Goal: Transaction & Acquisition: Purchase product/service

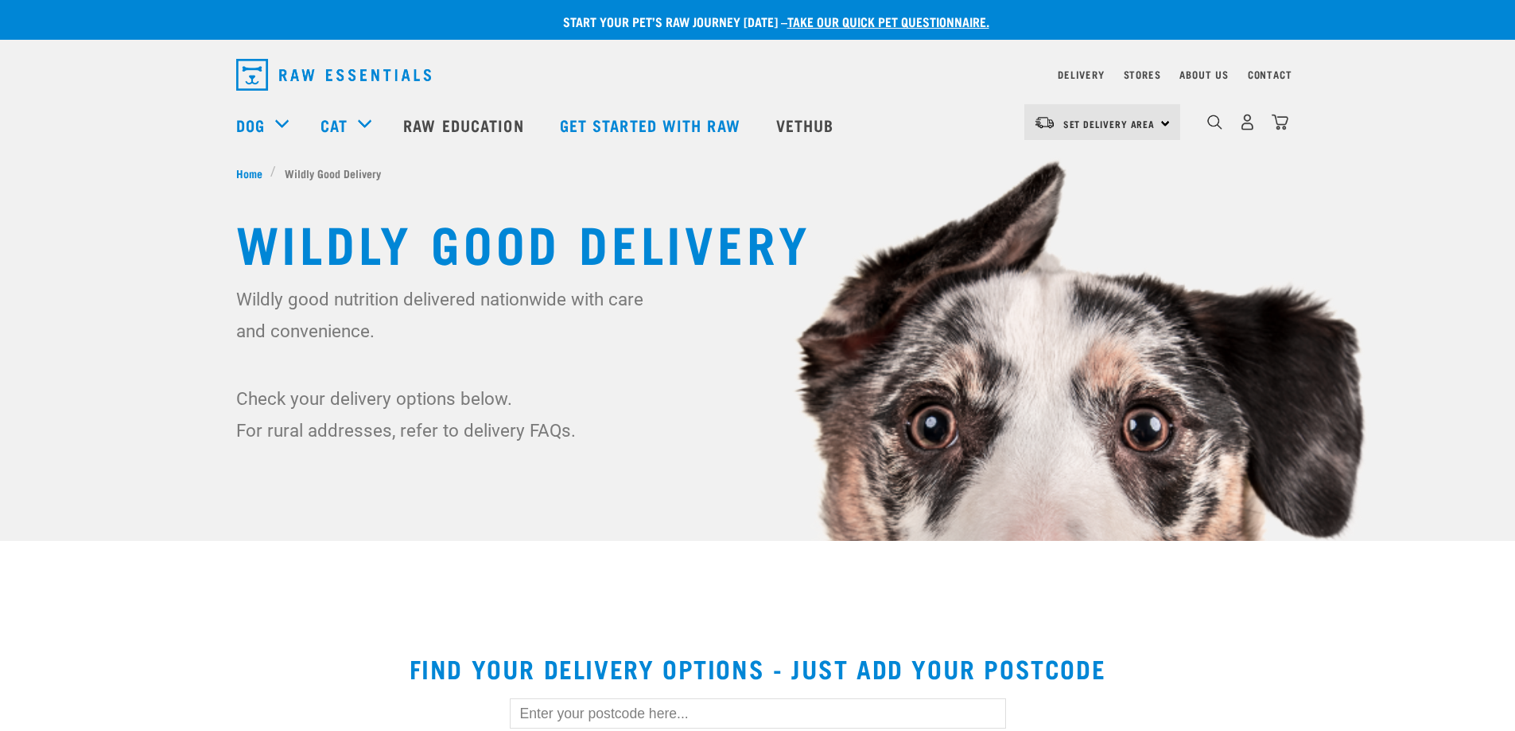
click at [1158, 123] on div "Set Delivery Area North Island South Island" at bounding box center [1102, 122] width 156 height 36
click at [1090, 171] on link "[GEOGRAPHIC_DATA]" at bounding box center [1100, 167] width 153 height 35
click at [1245, 128] on img "dropdown navigation" at bounding box center [1247, 122] width 17 height 17
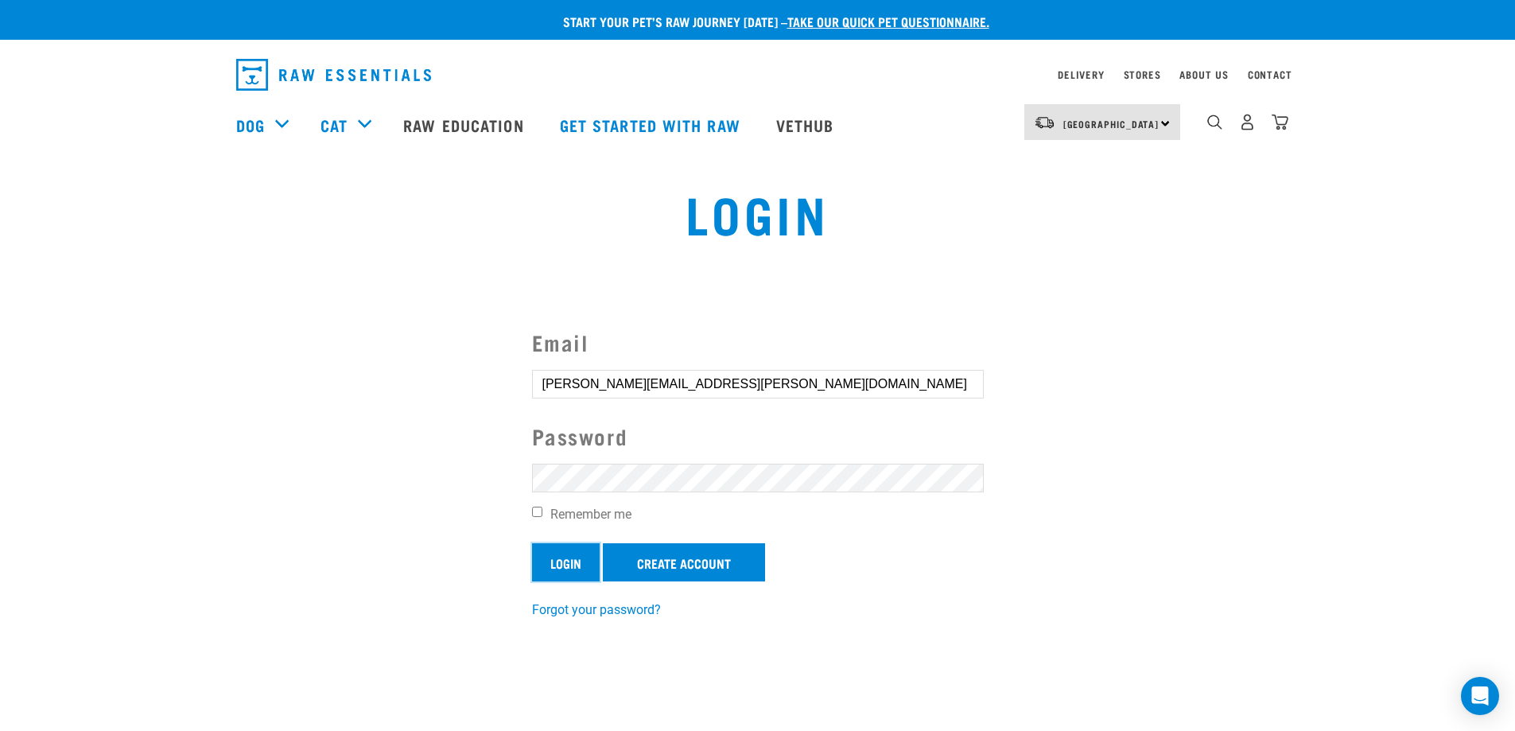
click at [561, 569] on input "Login" at bounding box center [566, 562] width 68 height 38
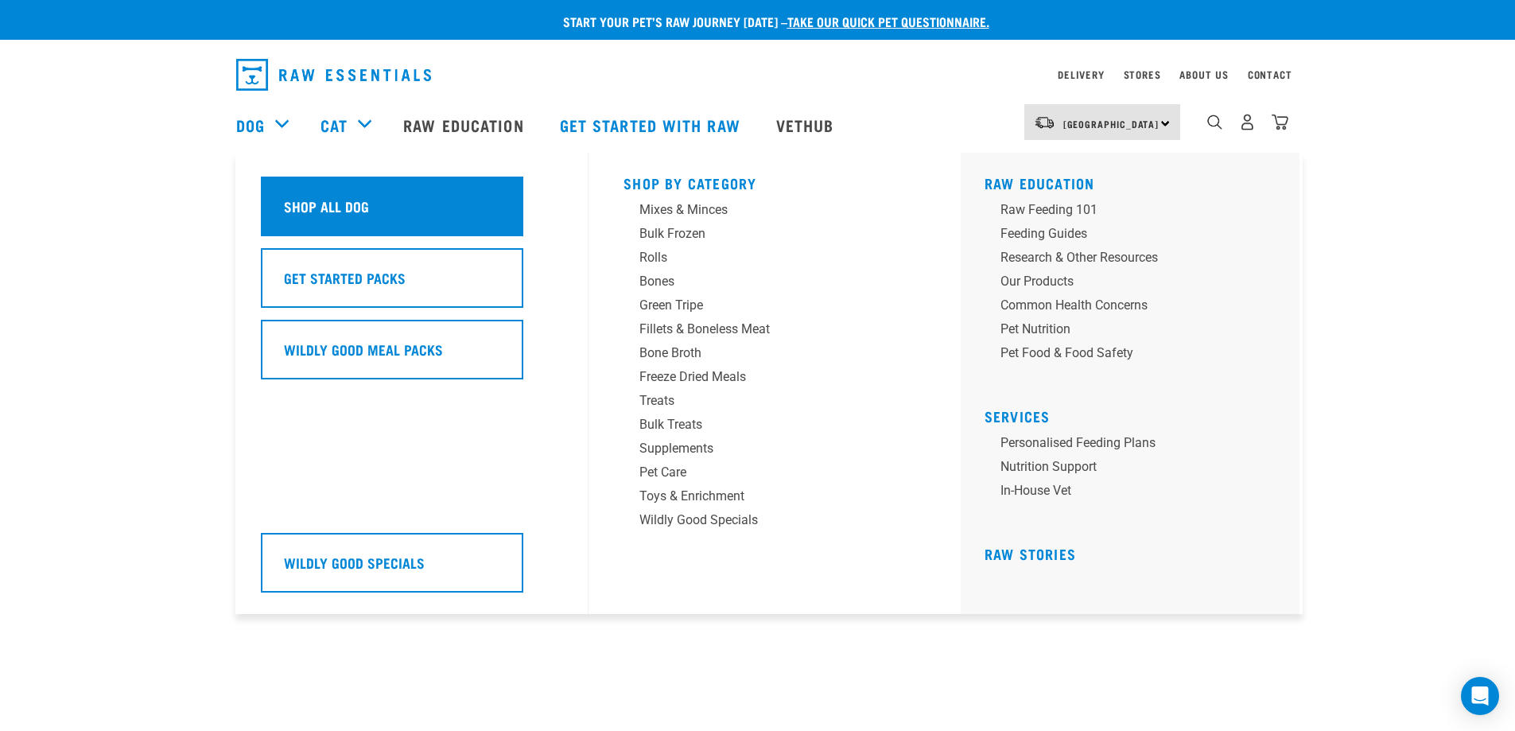
click at [336, 200] on h5 "Shop All Dog" at bounding box center [326, 206] width 85 height 21
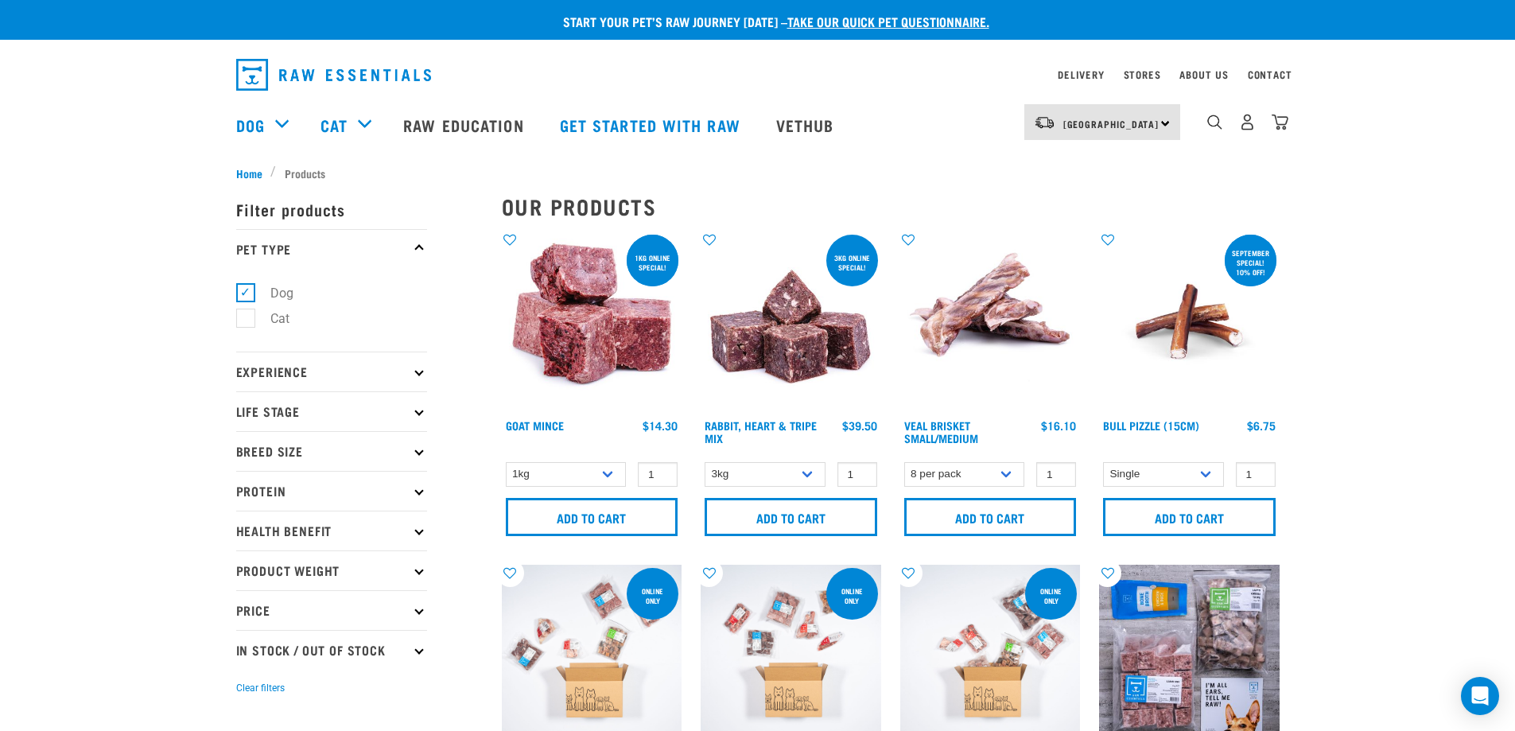
click at [415, 493] on p "Protein" at bounding box center [331, 491] width 191 height 40
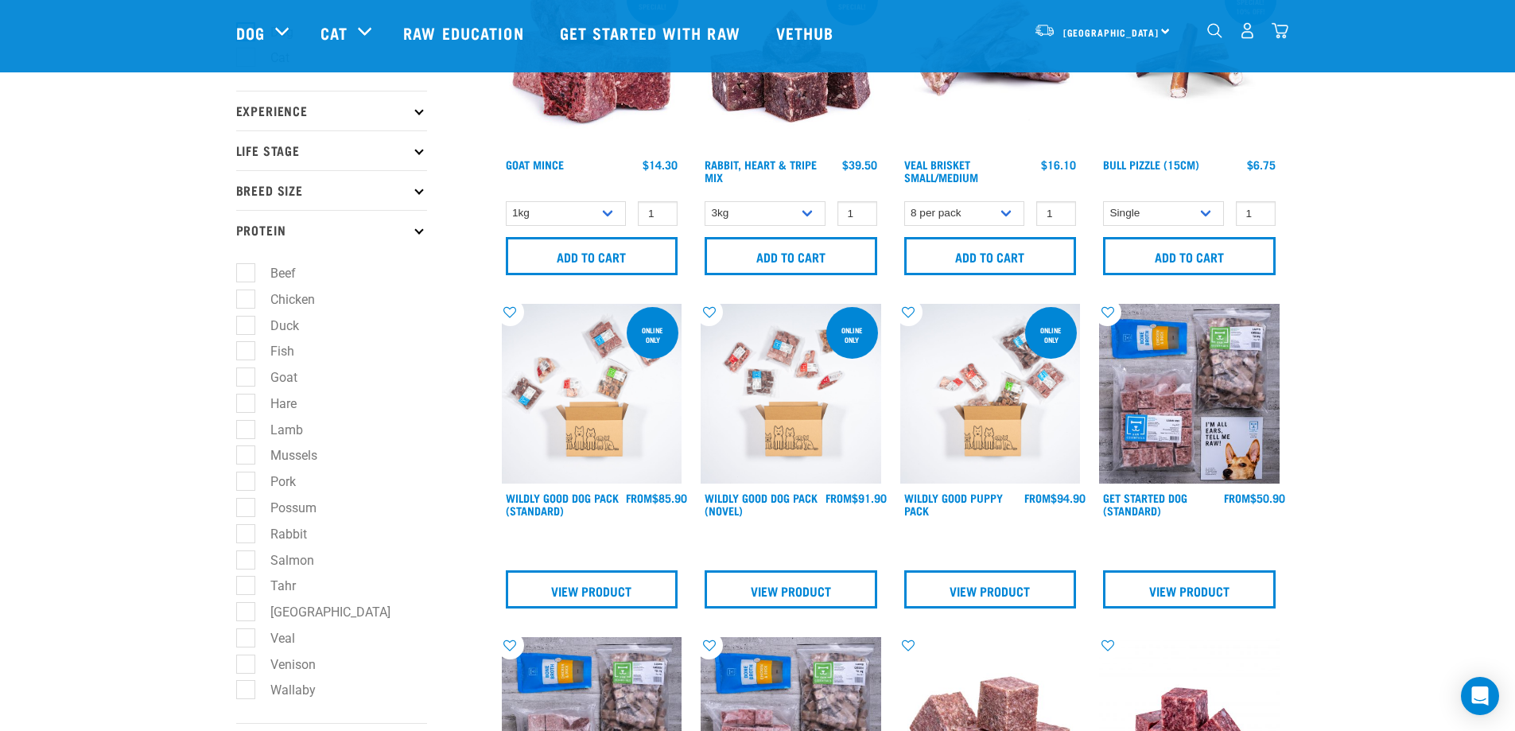
scroll to position [159, 0]
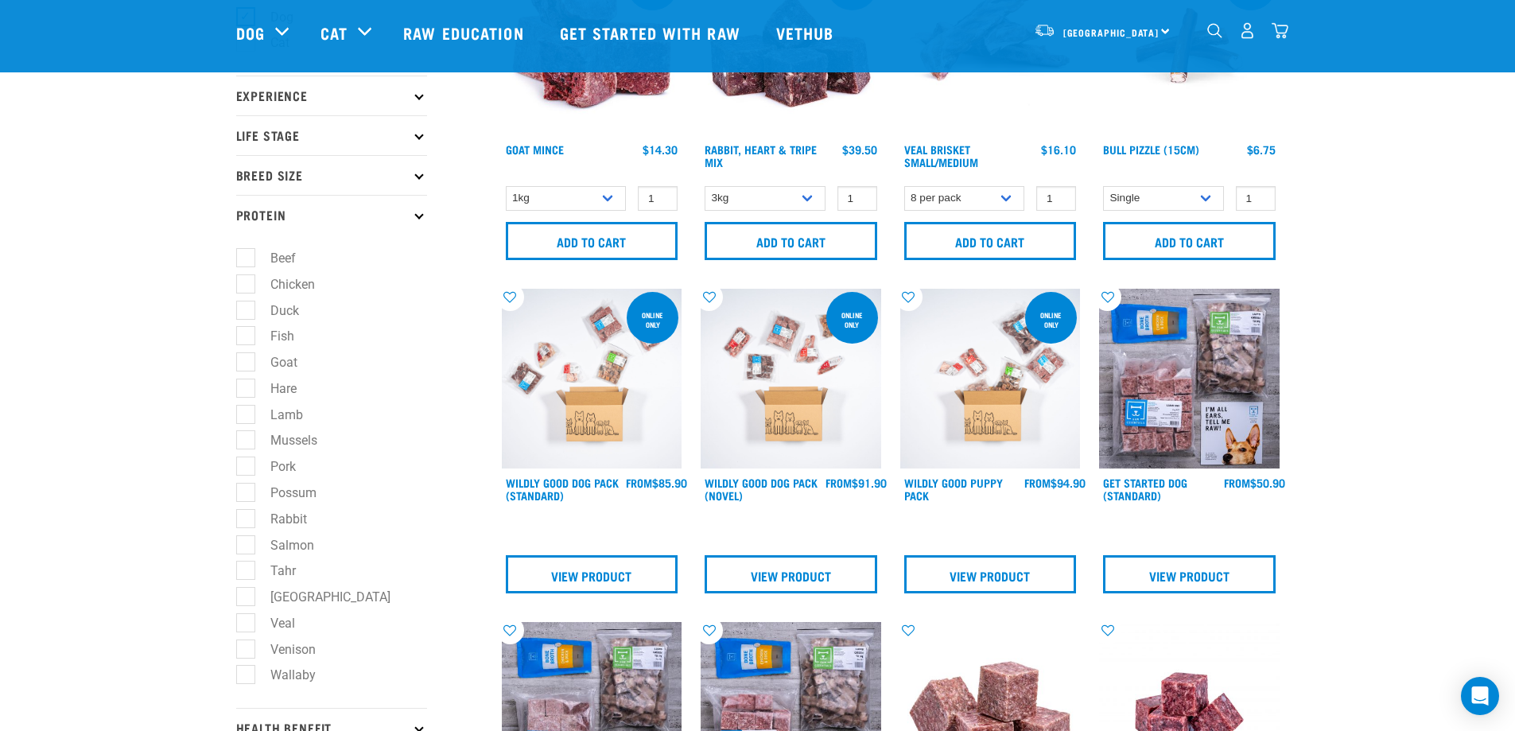
click at [245, 258] on label "Beef" at bounding box center [273, 258] width 57 height 20
click at [243, 258] on input "Beef" at bounding box center [241, 256] width 10 height 10
checkbox input "true"
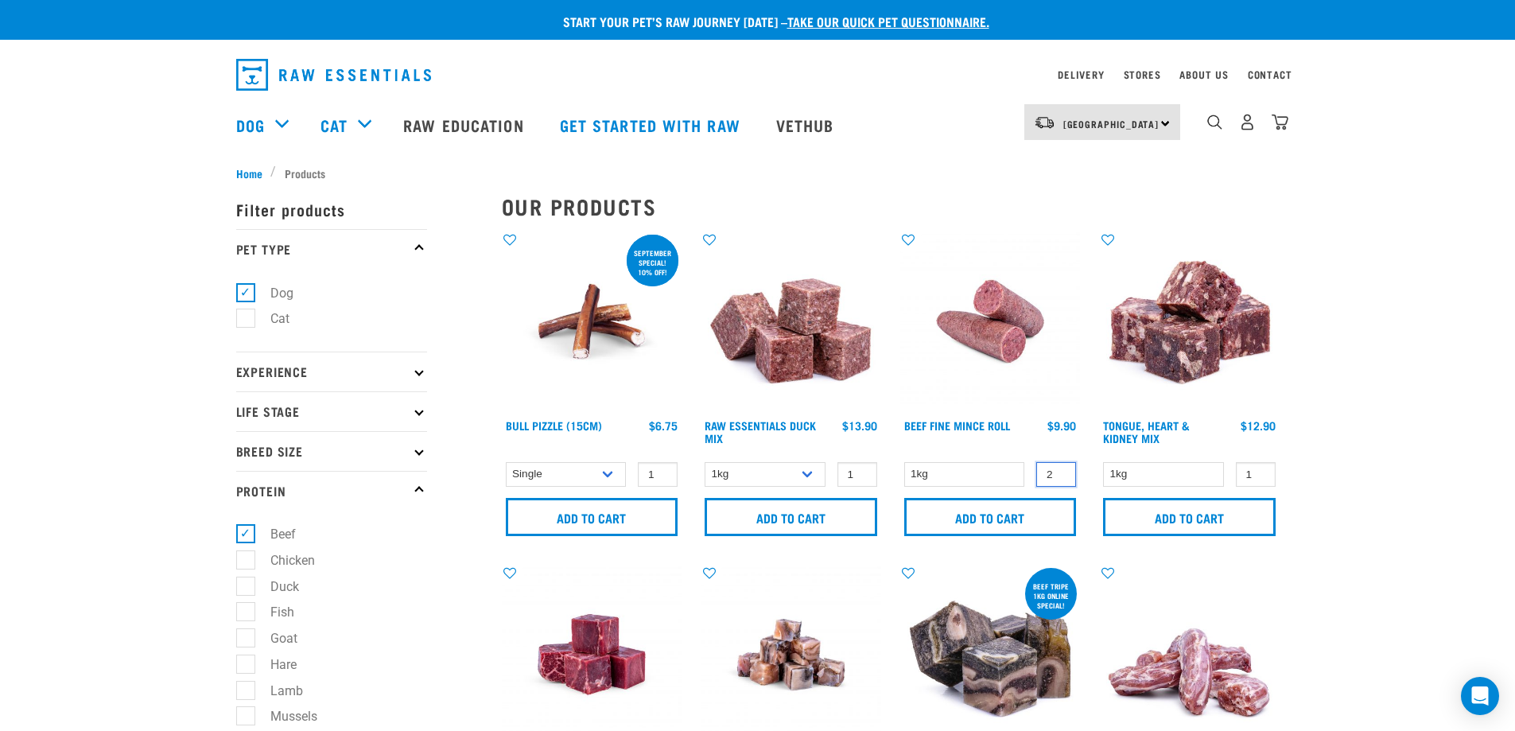
type input "2"
click at [1060, 468] on input "2" at bounding box center [1056, 474] width 40 height 25
click at [1034, 509] on input "Add to cart" at bounding box center [990, 517] width 173 height 38
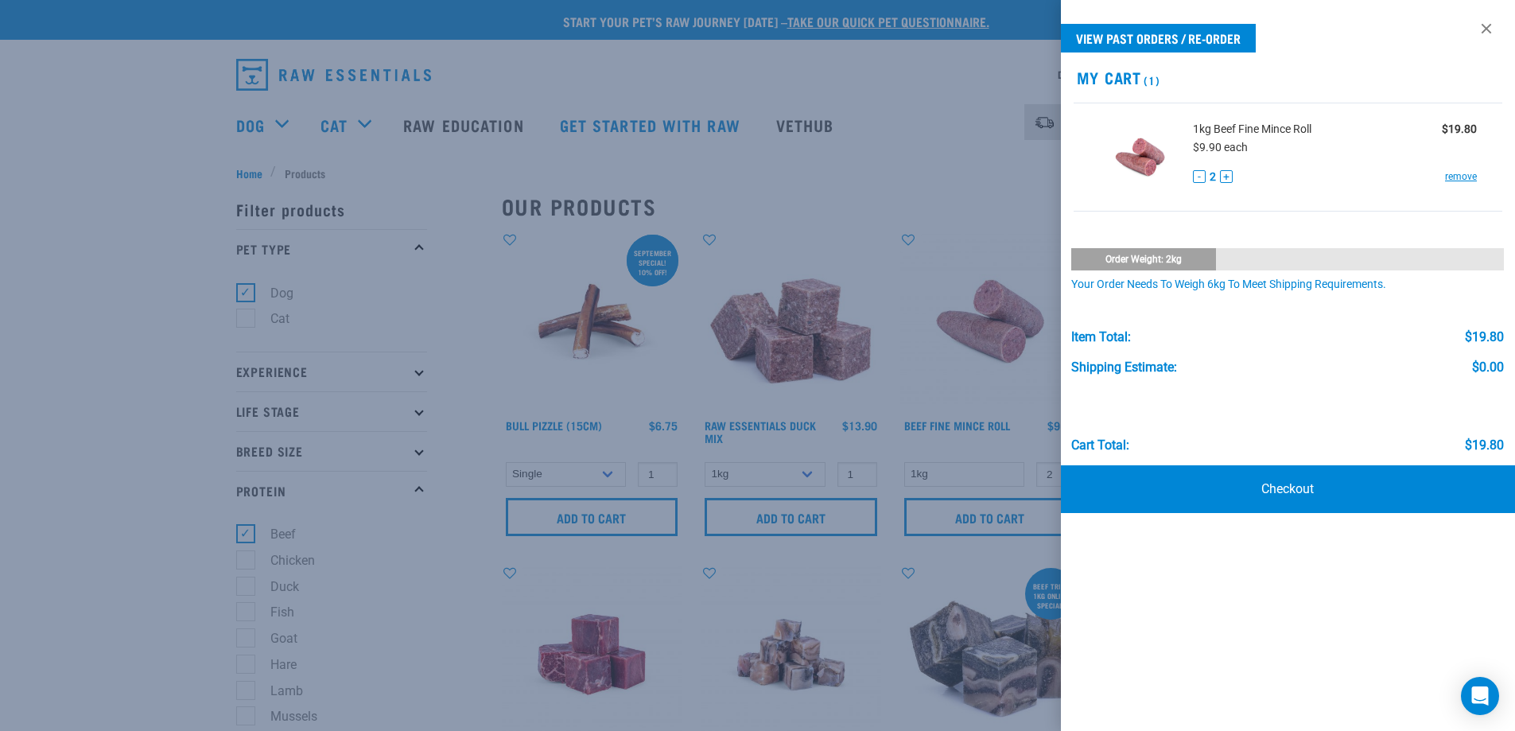
click at [247, 530] on div at bounding box center [757, 365] width 1515 height 731
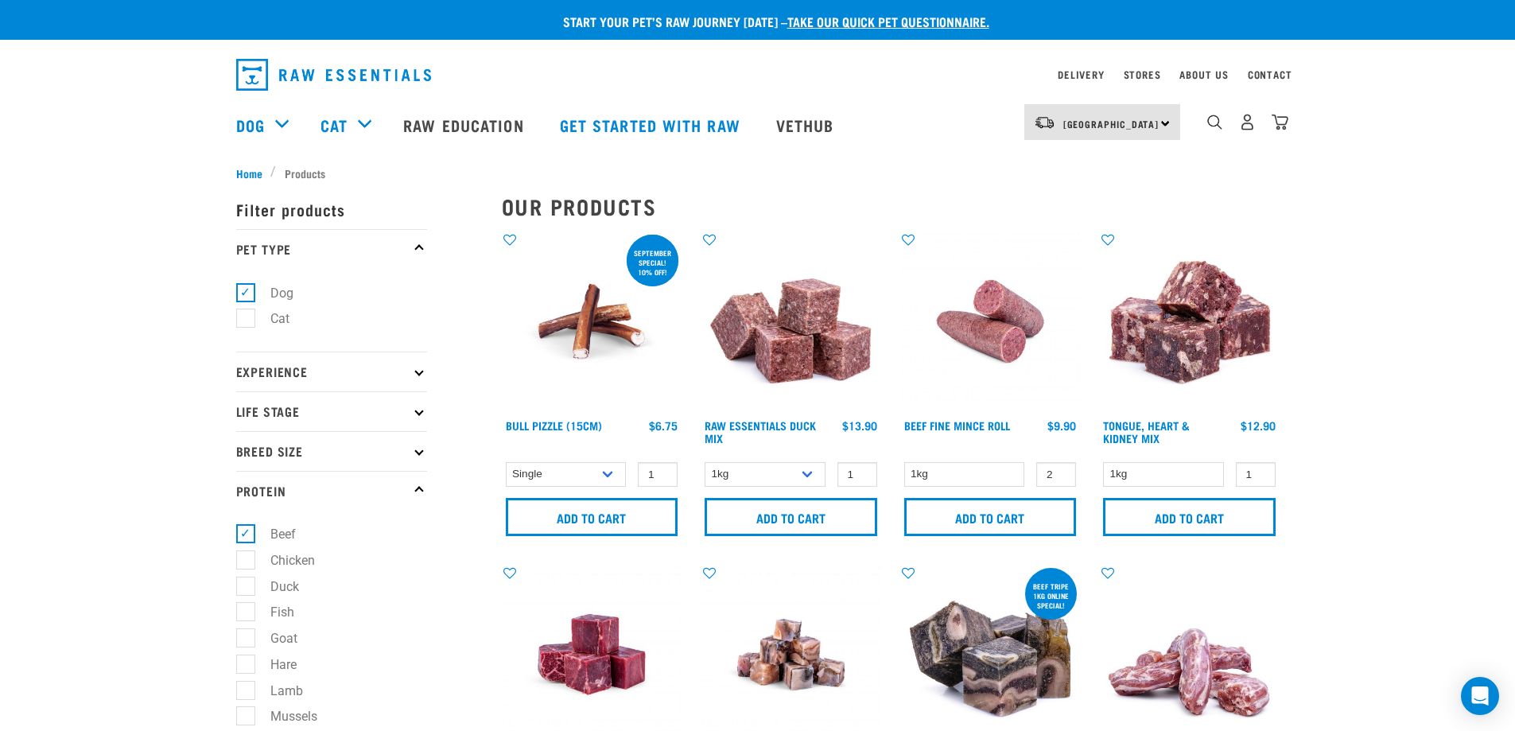
click at [245, 532] on label "Beef" at bounding box center [273, 534] width 57 height 20
click at [245, 532] on input "Beef" at bounding box center [241, 532] width 10 height 10
checkbox input "false"
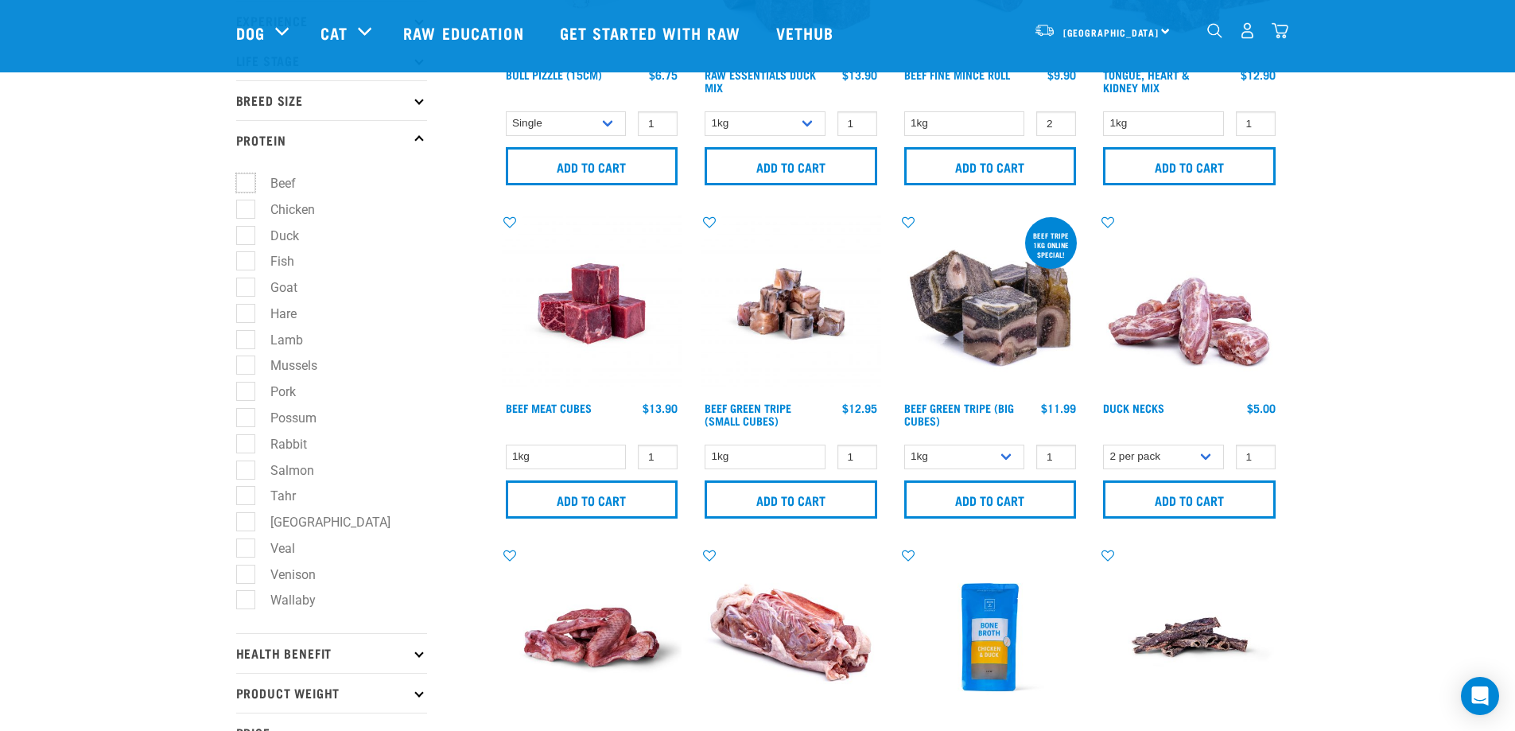
scroll to position [239, 0]
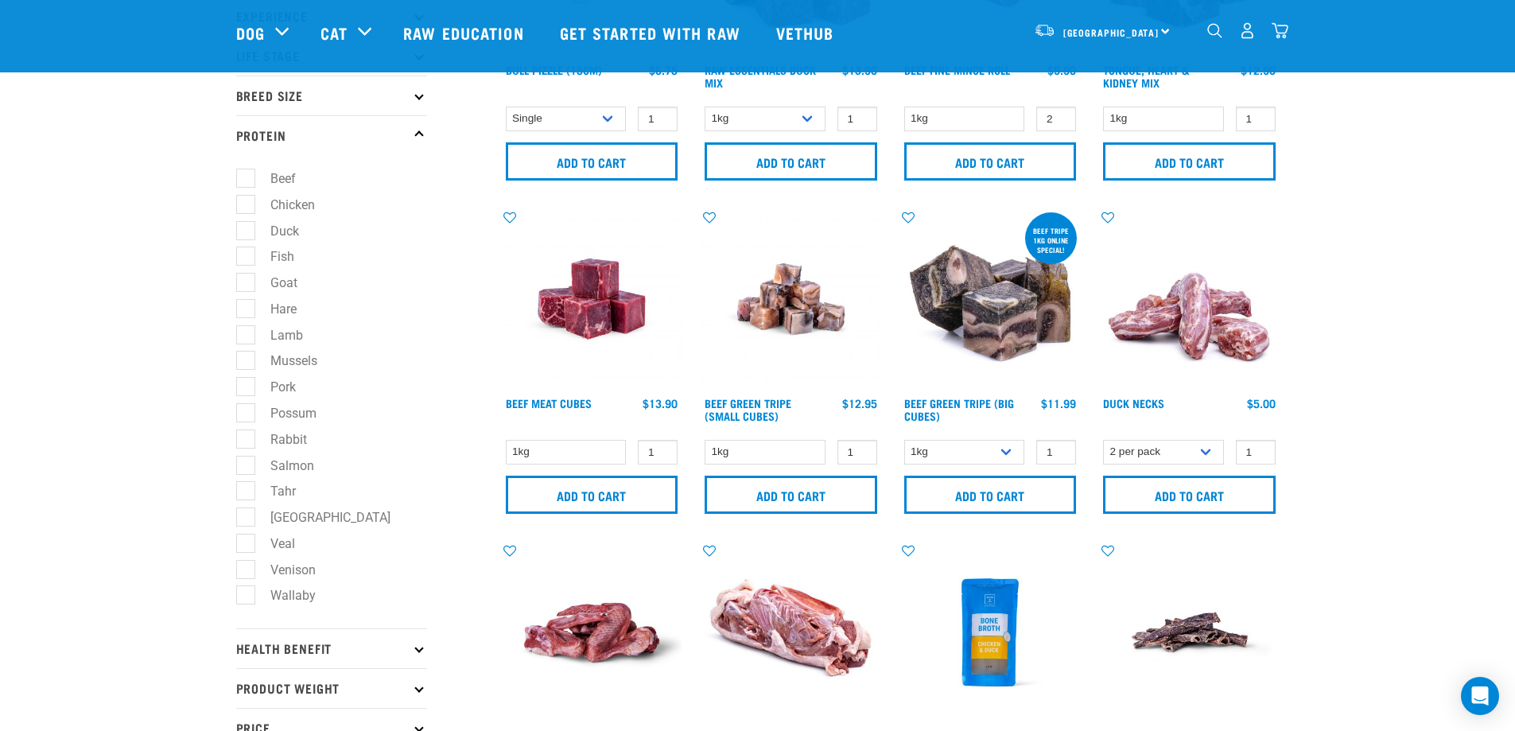
click at [249, 203] on label "Chicken" at bounding box center [283, 205] width 76 height 20
click at [247, 203] on input "Chicken" at bounding box center [241, 201] width 10 height 10
checkbox input "true"
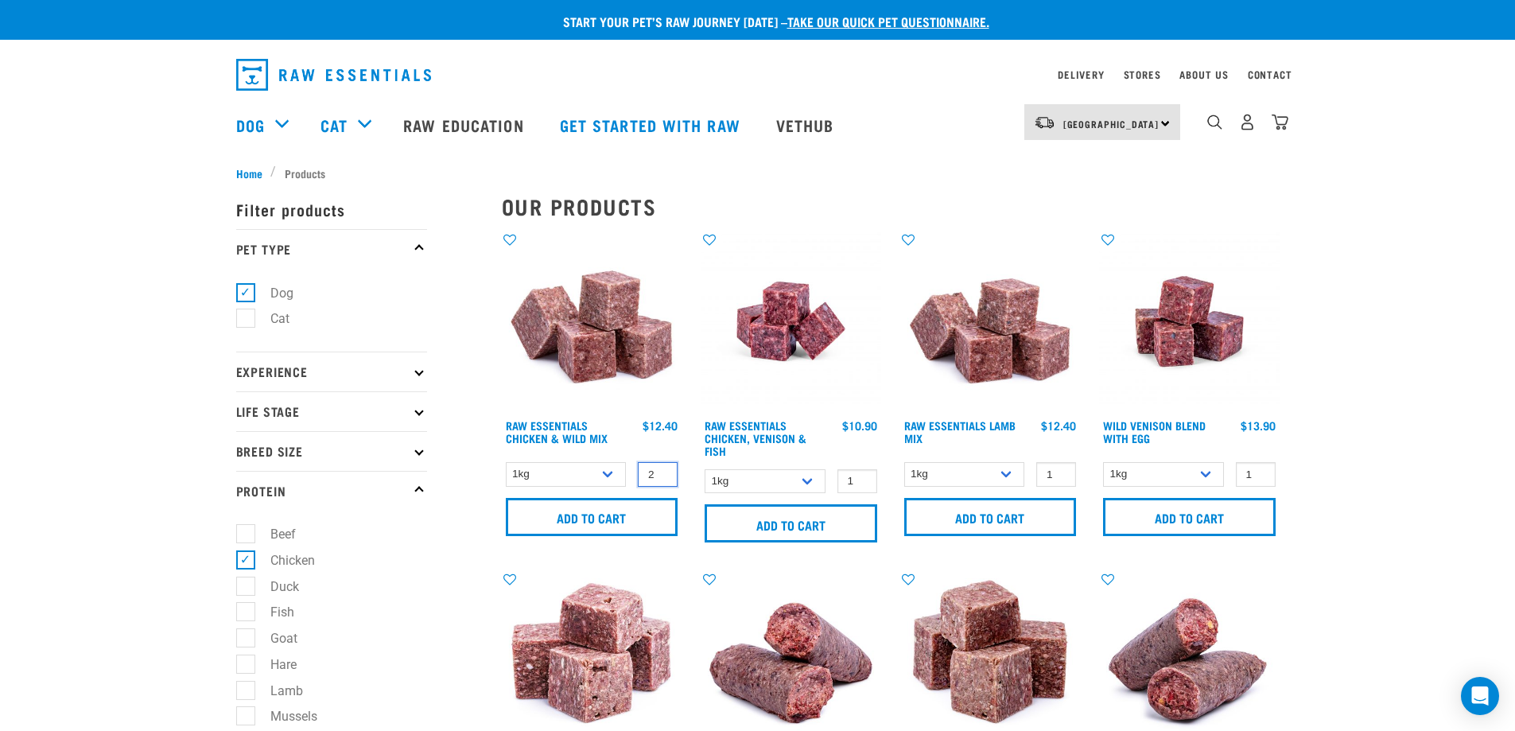
click at [663, 470] on input "2" at bounding box center [658, 474] width 40 height 25
type input "3"
click at [663, 470] on input "3" at bounding box center [658, 474] width 40 height 25
click at [629, 507] on input "Add to cart" at bounding box center [592, 517] width 173 height 38
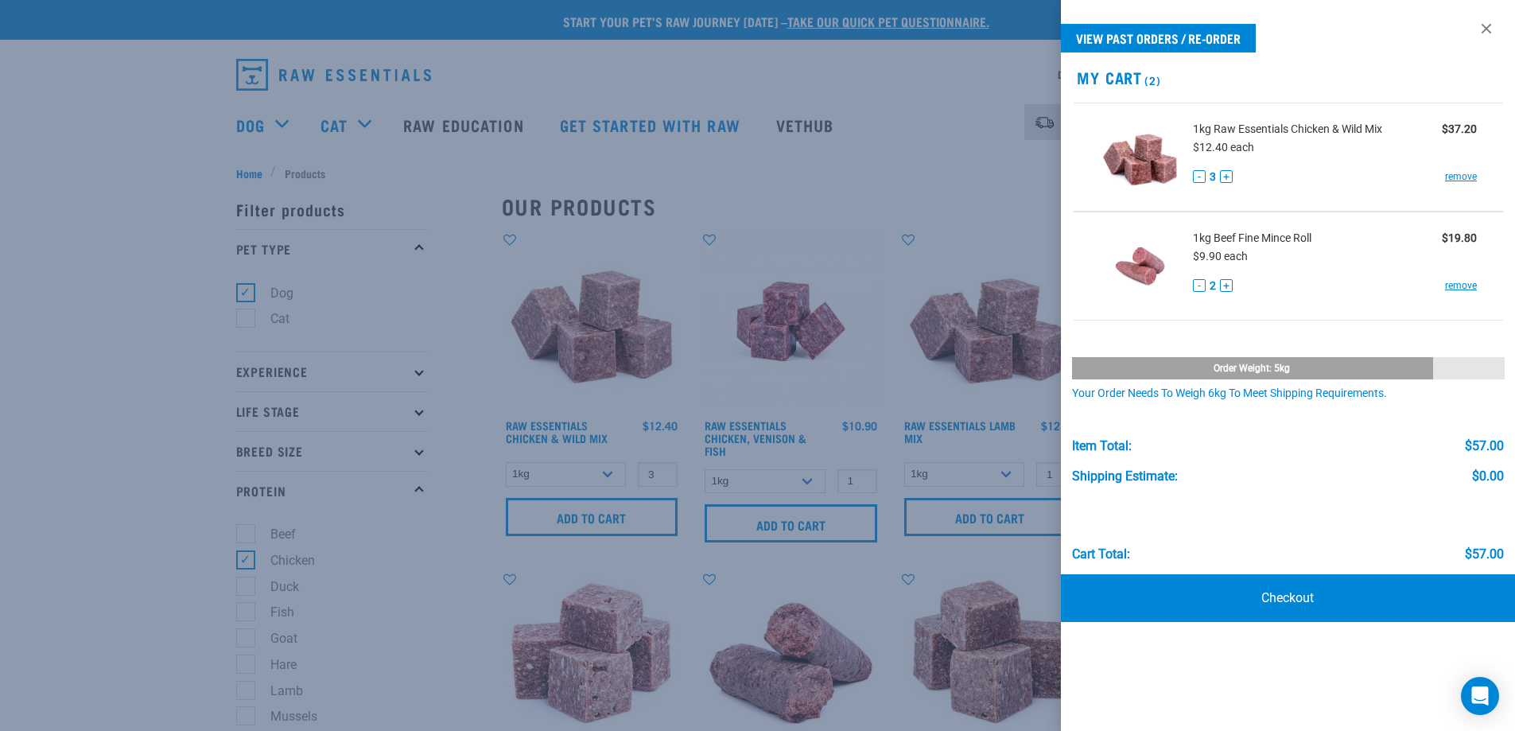
click at [862, 475] on div at bounding box center [757, 365] width 1515 height 731
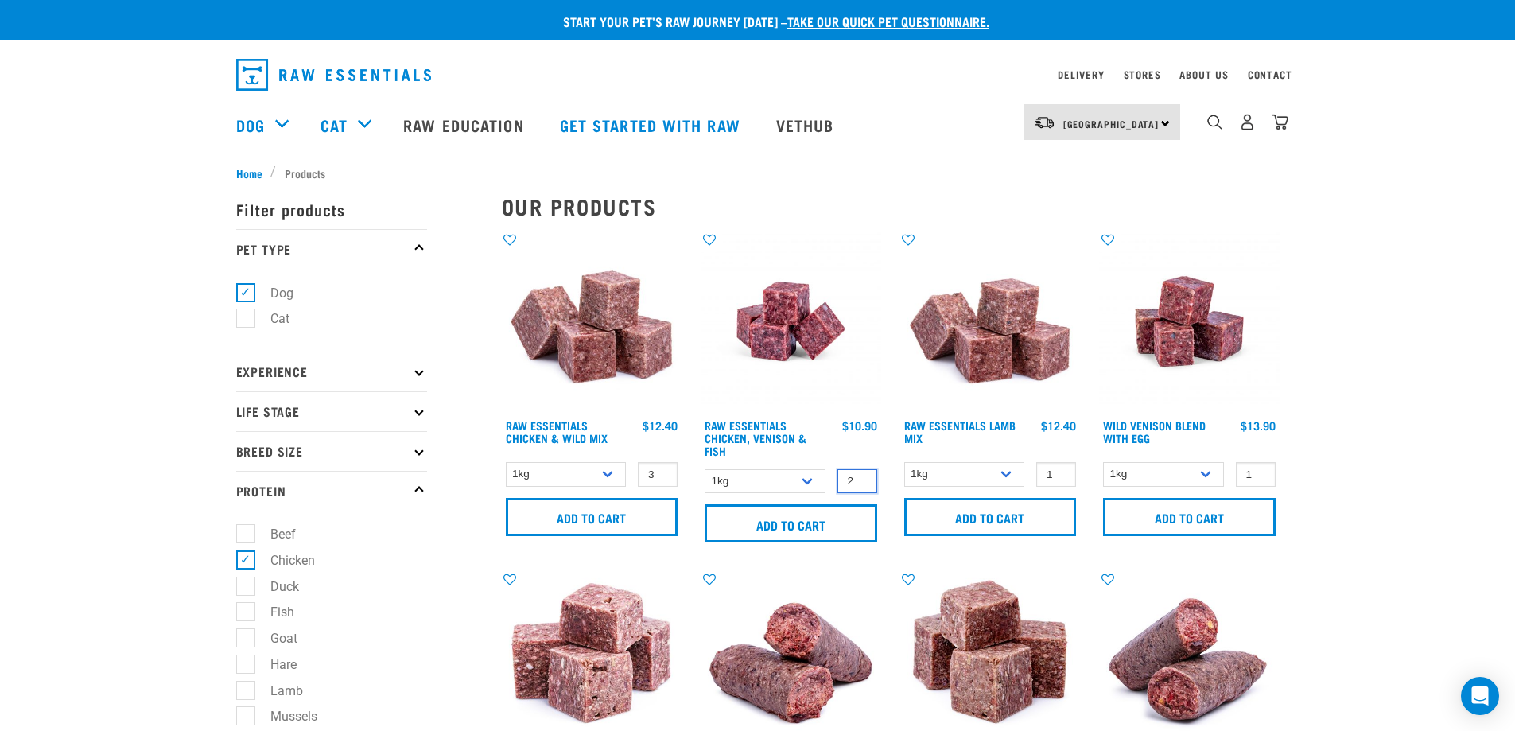
type input "2"
click at [862, 475] on input "2" at bounding box center [857, 481] width 40 height 25
click at [825, 523] on input "Add to cart" at bounding box center [791, 523] width 173 height 38
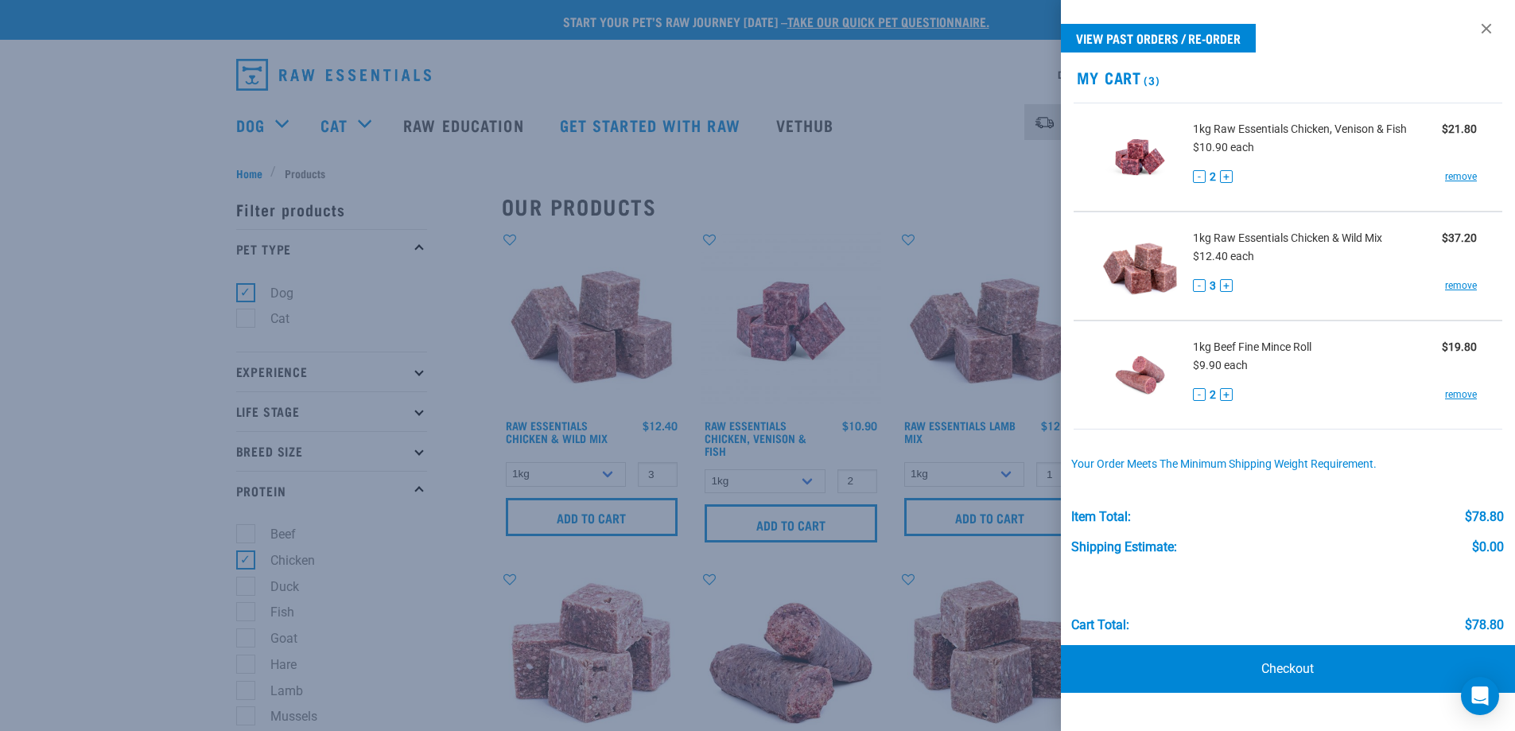
click at [869, 303] on div at bounding box center [757, 365] width 1515 height 731
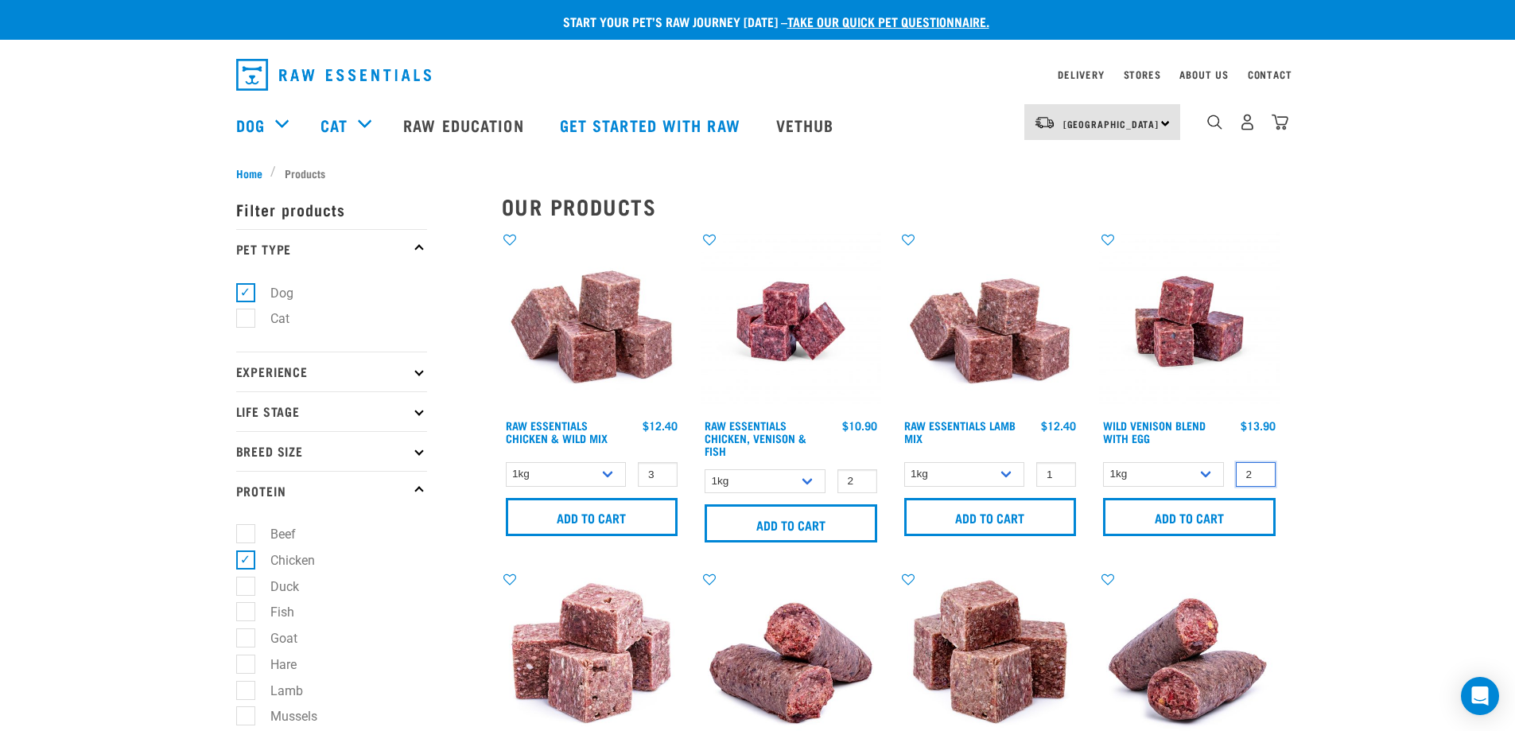
type input "2"
click at [1259, 471] on input "2" at bounding box center [1256, 474] width 40 height 25
click at [1206, 519] on input "Add to cart" at bounding box center [1189, 517] width 173 height 38
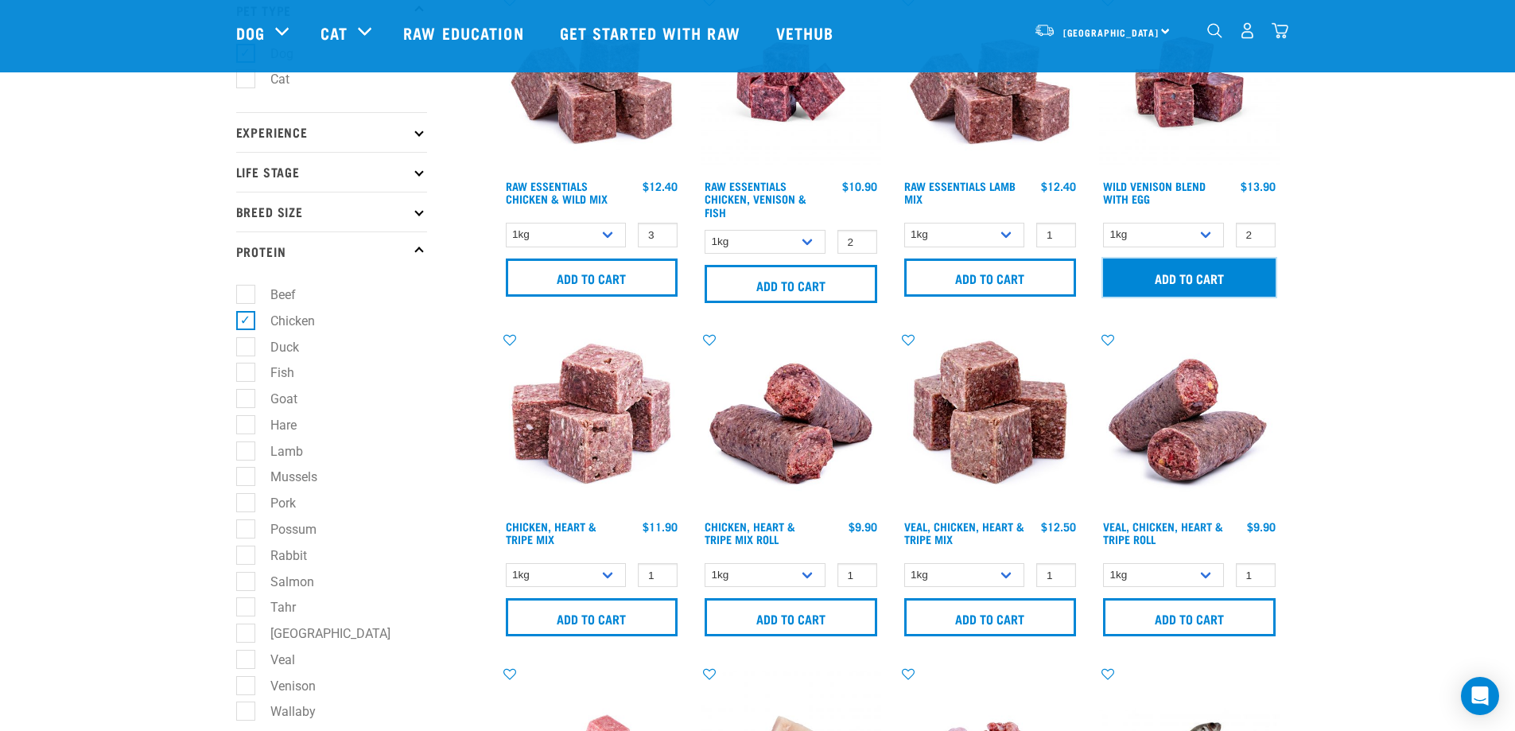
scroll to position [159, 0]
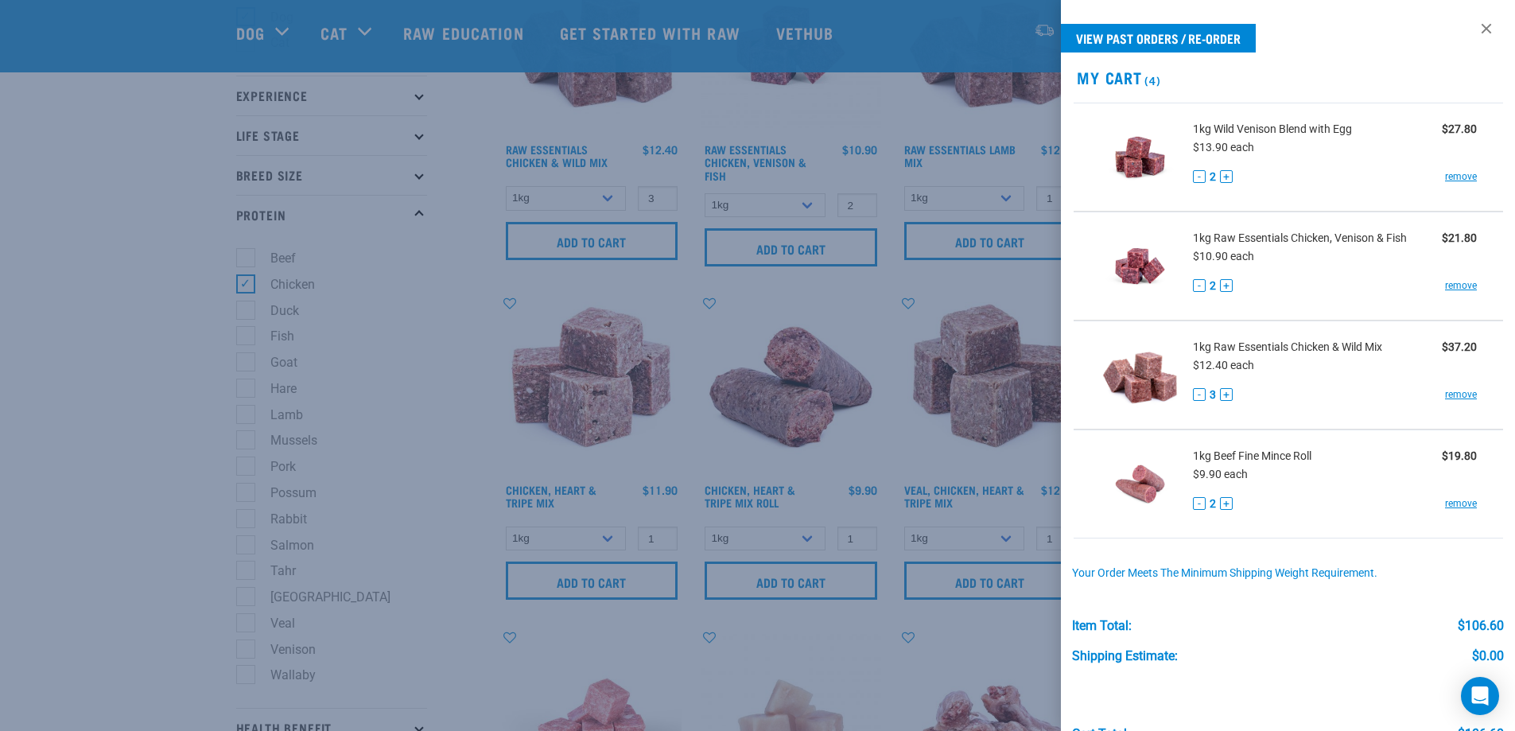
click at [393, 429] on div at bounding box center [757, 365] width 1515 height 731
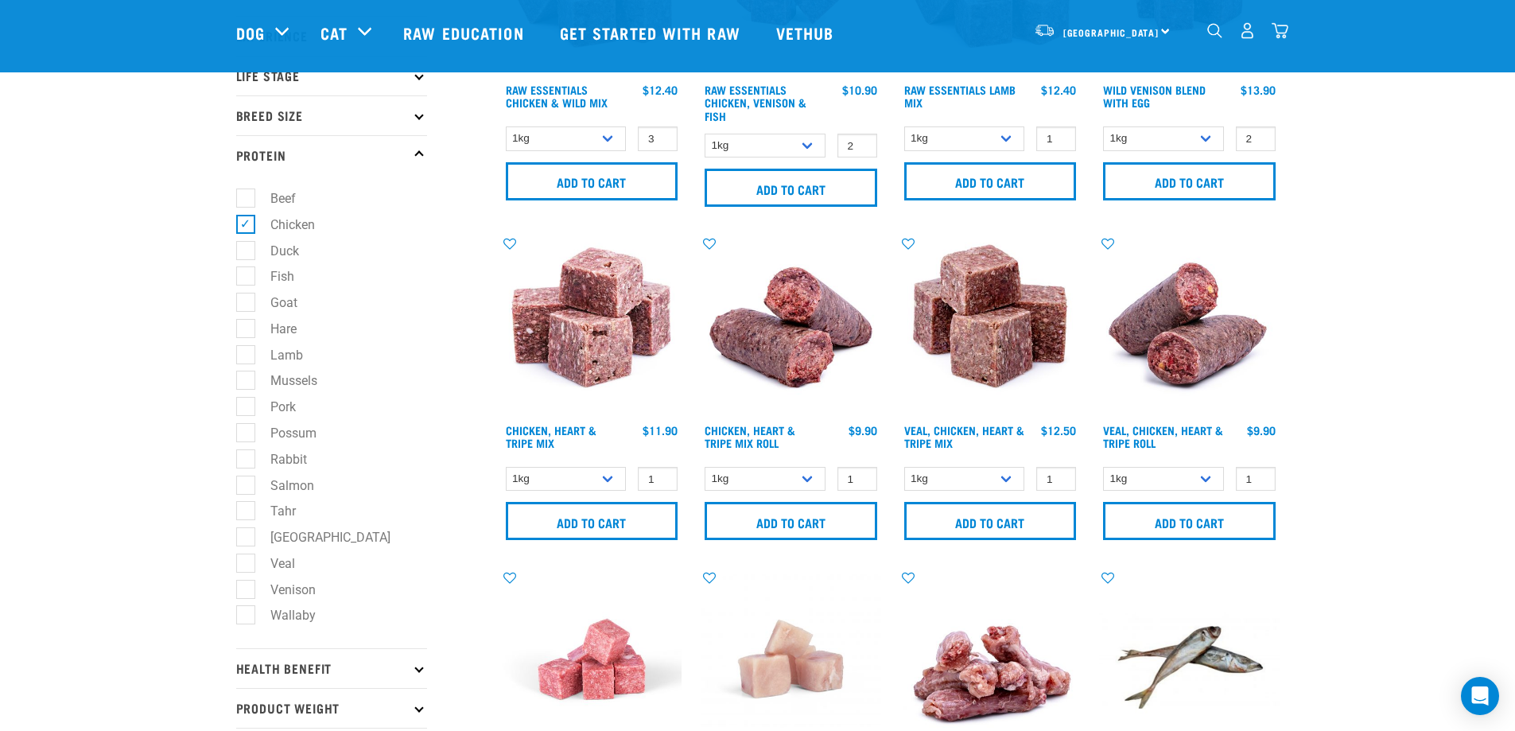
scroll to position [239, 0]
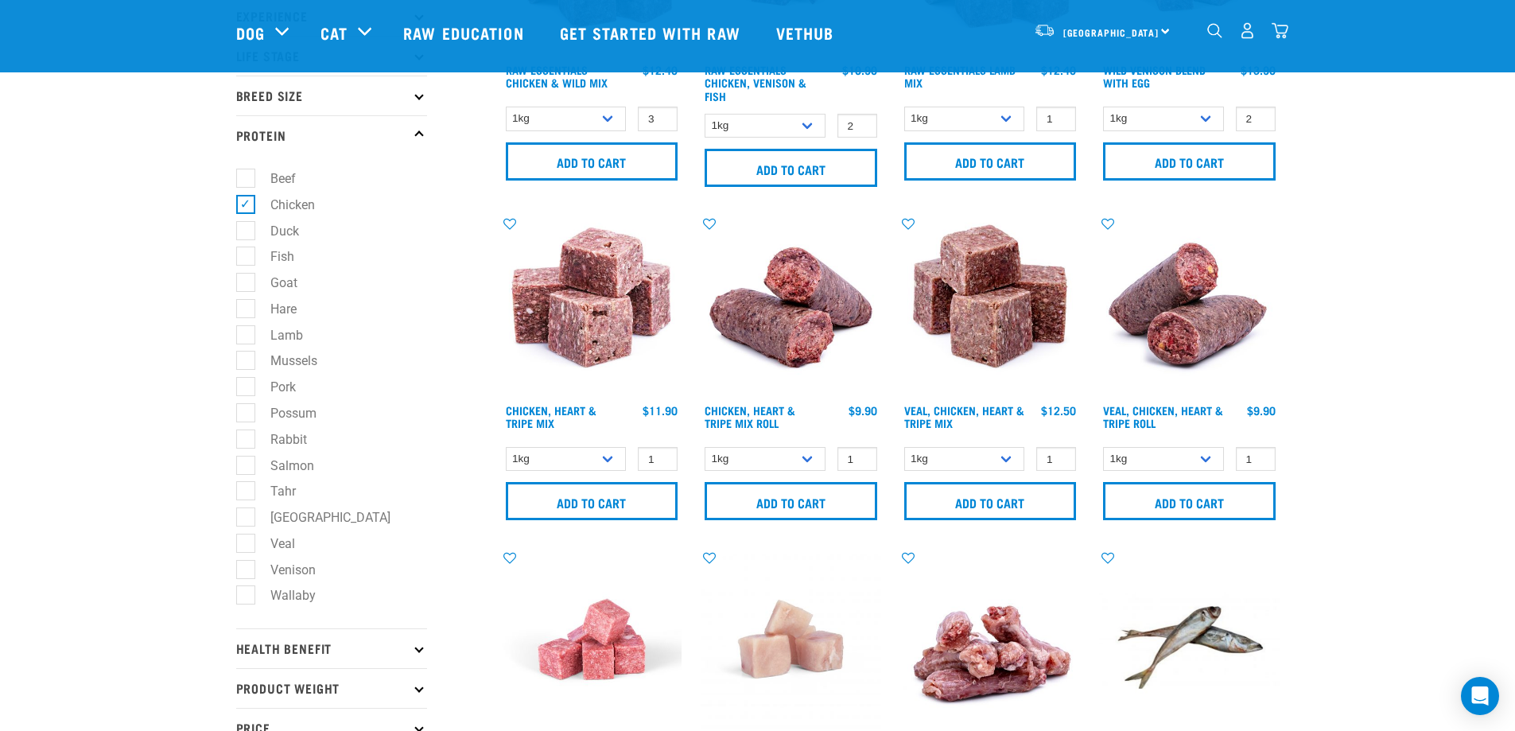
click at [247, 201] on label "Chicken" at bounding box center [283, 205] width 76 height 20
click at [247, 201] on input "Chicken" at bounding box center [241, 201] width 10 height 10
checkbox input "false"
click at [250, 566] on label "Venison" at bounding box center [283, 570] width 77 height 20
click at [247, 566] on input "Venison" at bounding box center [241, 567] width 10 height 10
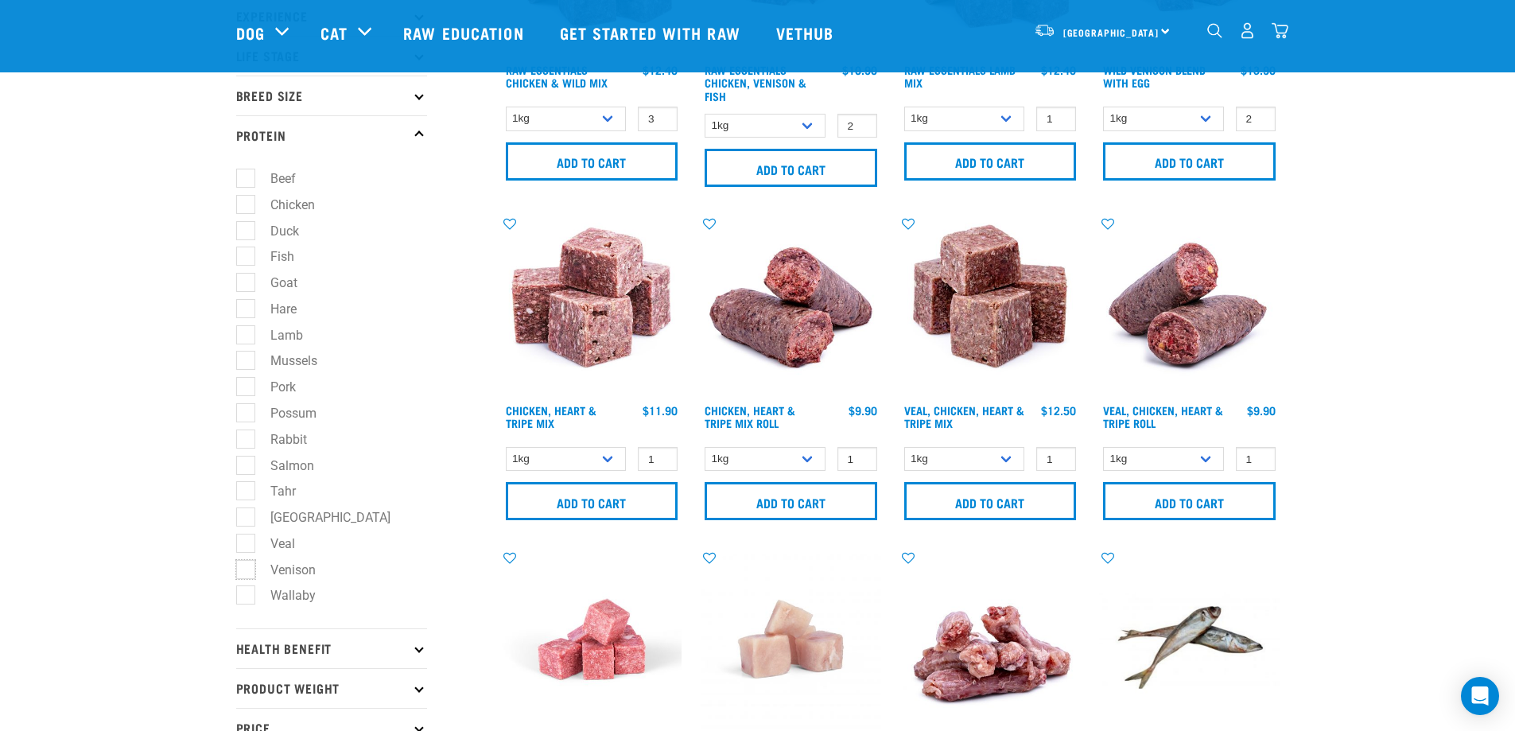
checkbox input "true"
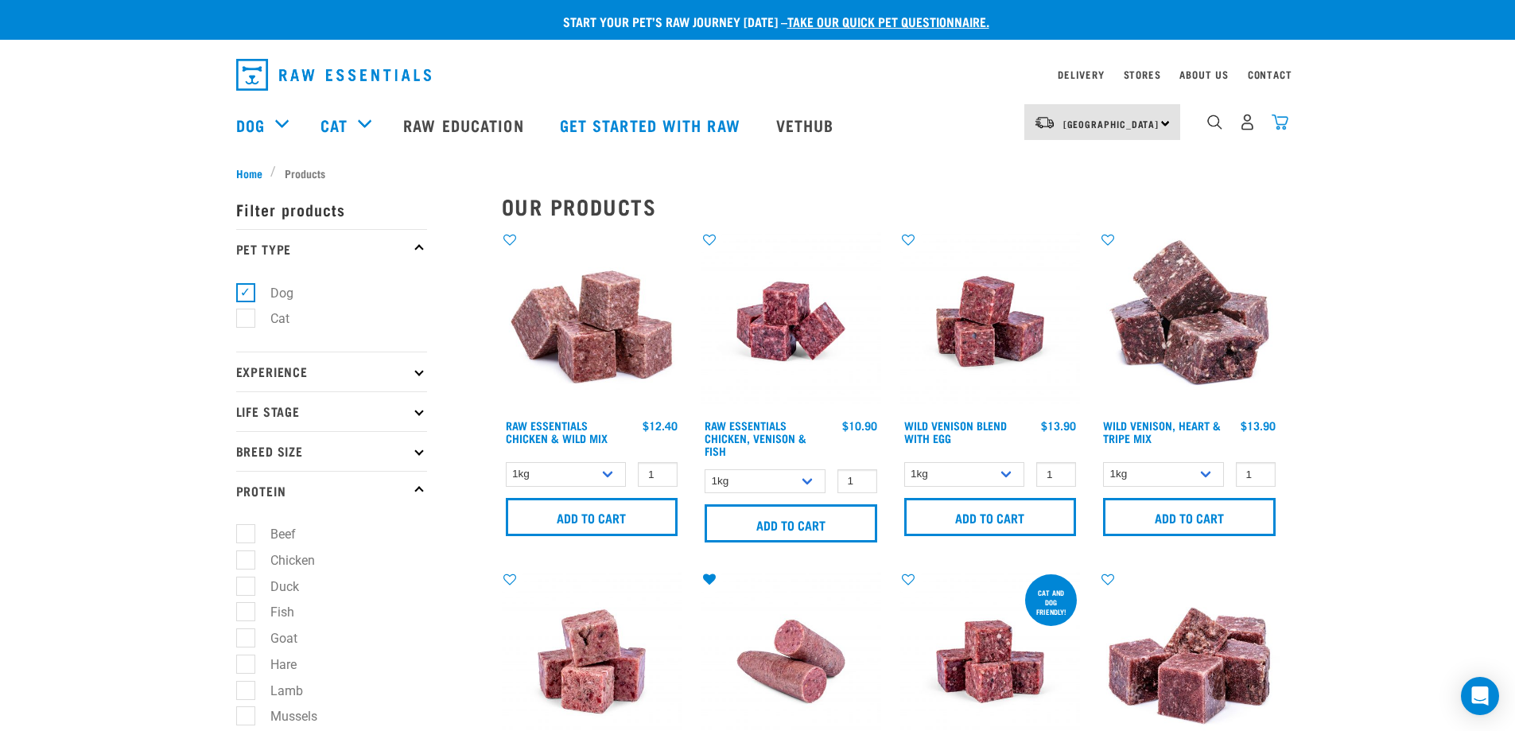
click at [1282, 126] on img "dropdown navigation" at bounding box center [1280, 122] width 17 height 17
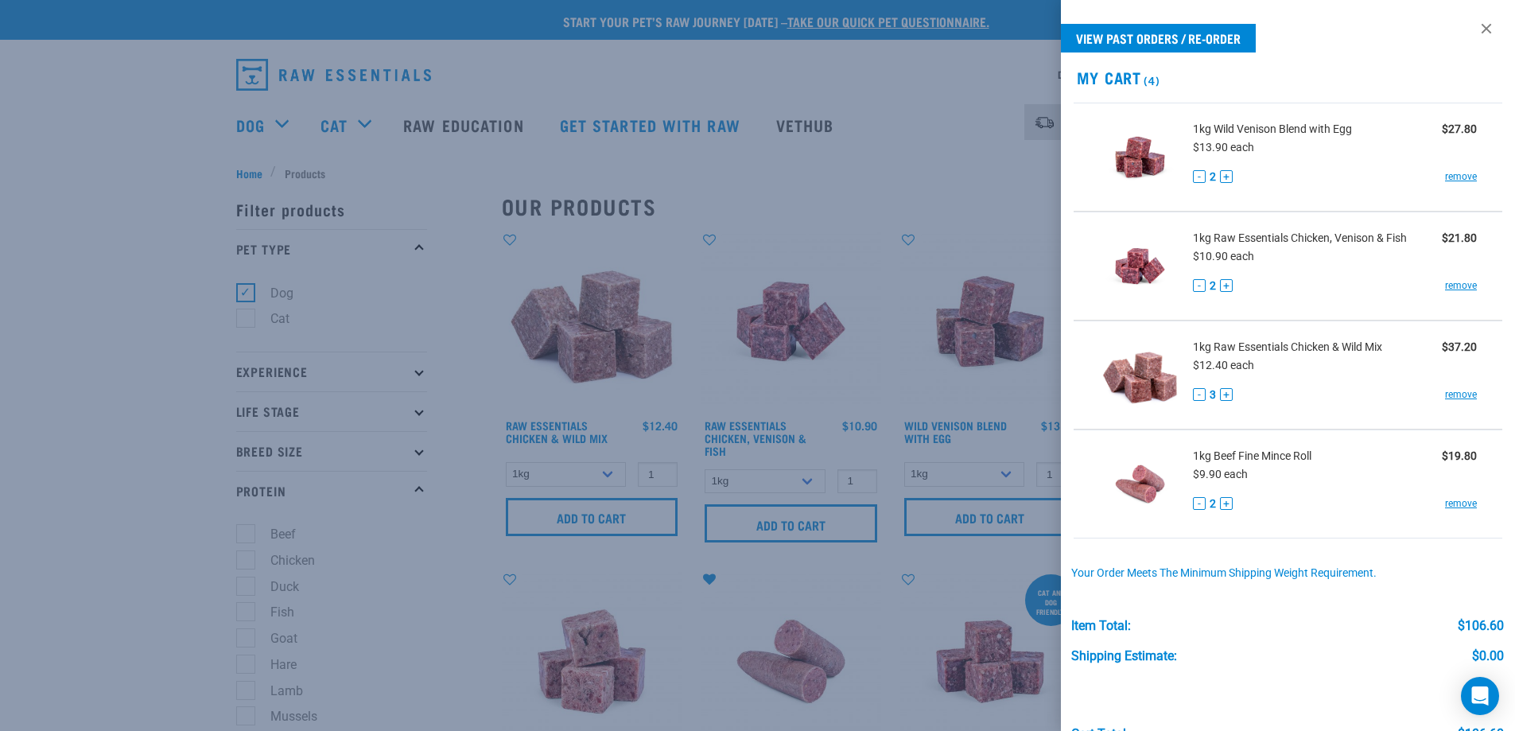
click at [401, 542] on div at bounding box center [757, 365] width 1515 height 731
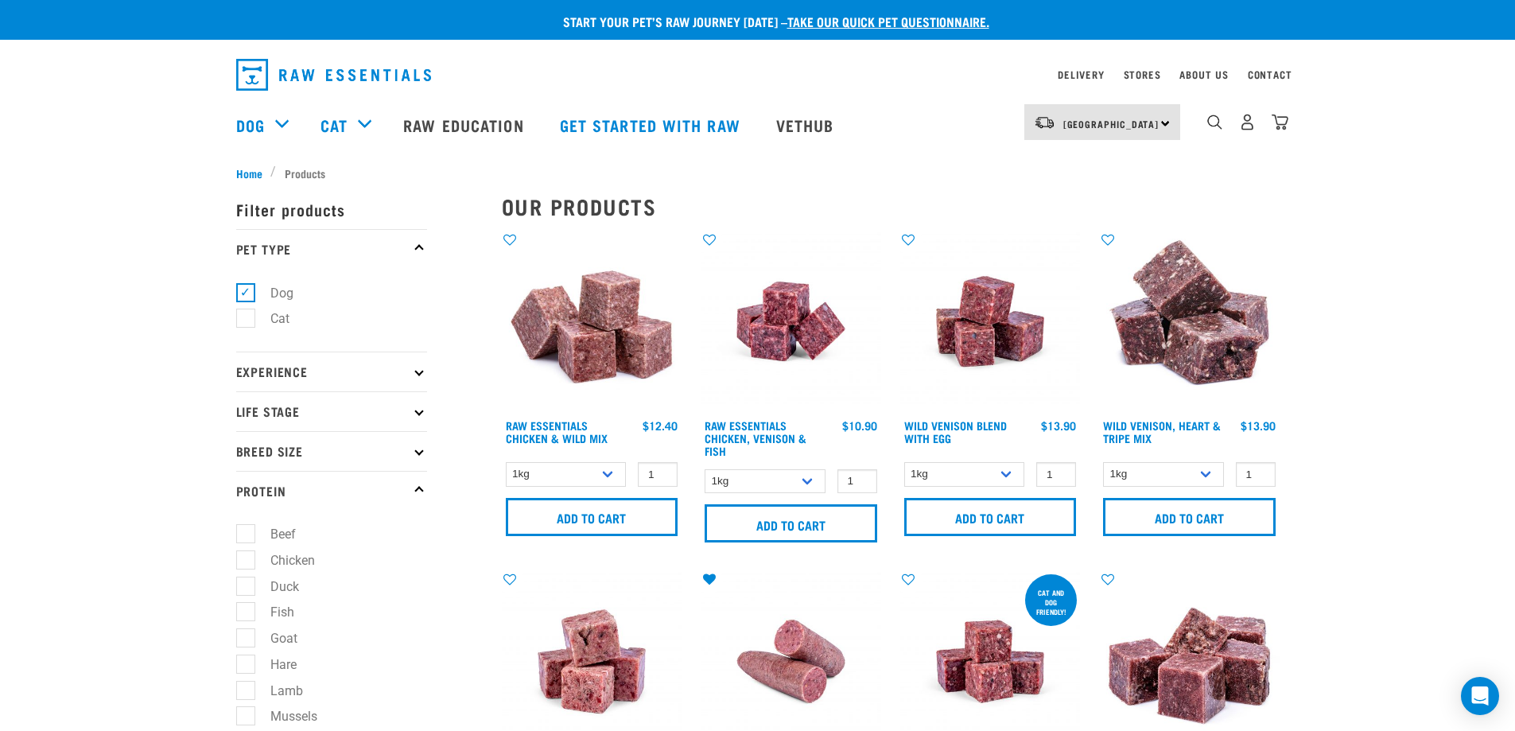
scroll to position [80, 0]
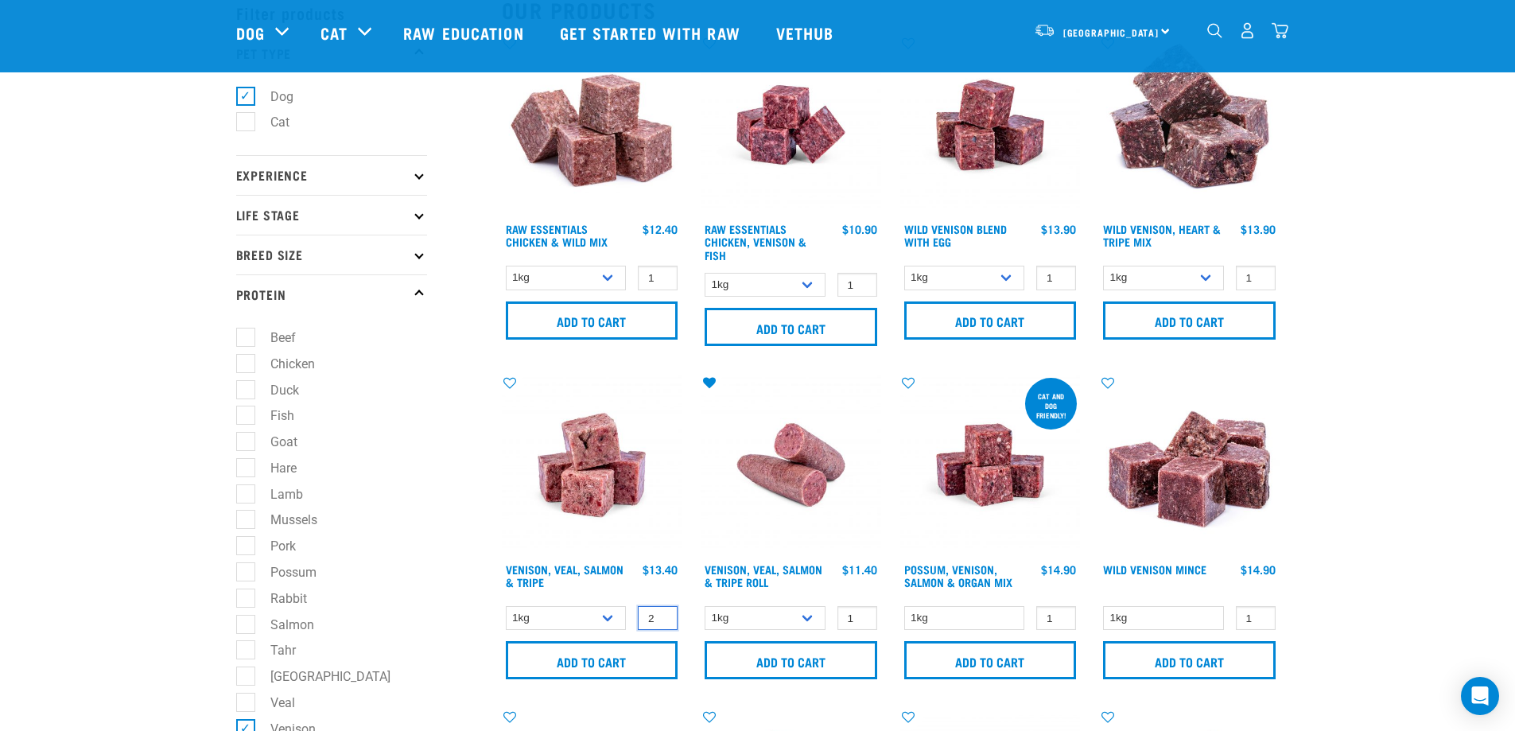
type input "2"
click at [658, 614] on input "2" at bounding box center [658, 618] width 40 height 25
click at [639, 653] on input "Add to cart" at bounding box center [592, 660] width 173 height 38
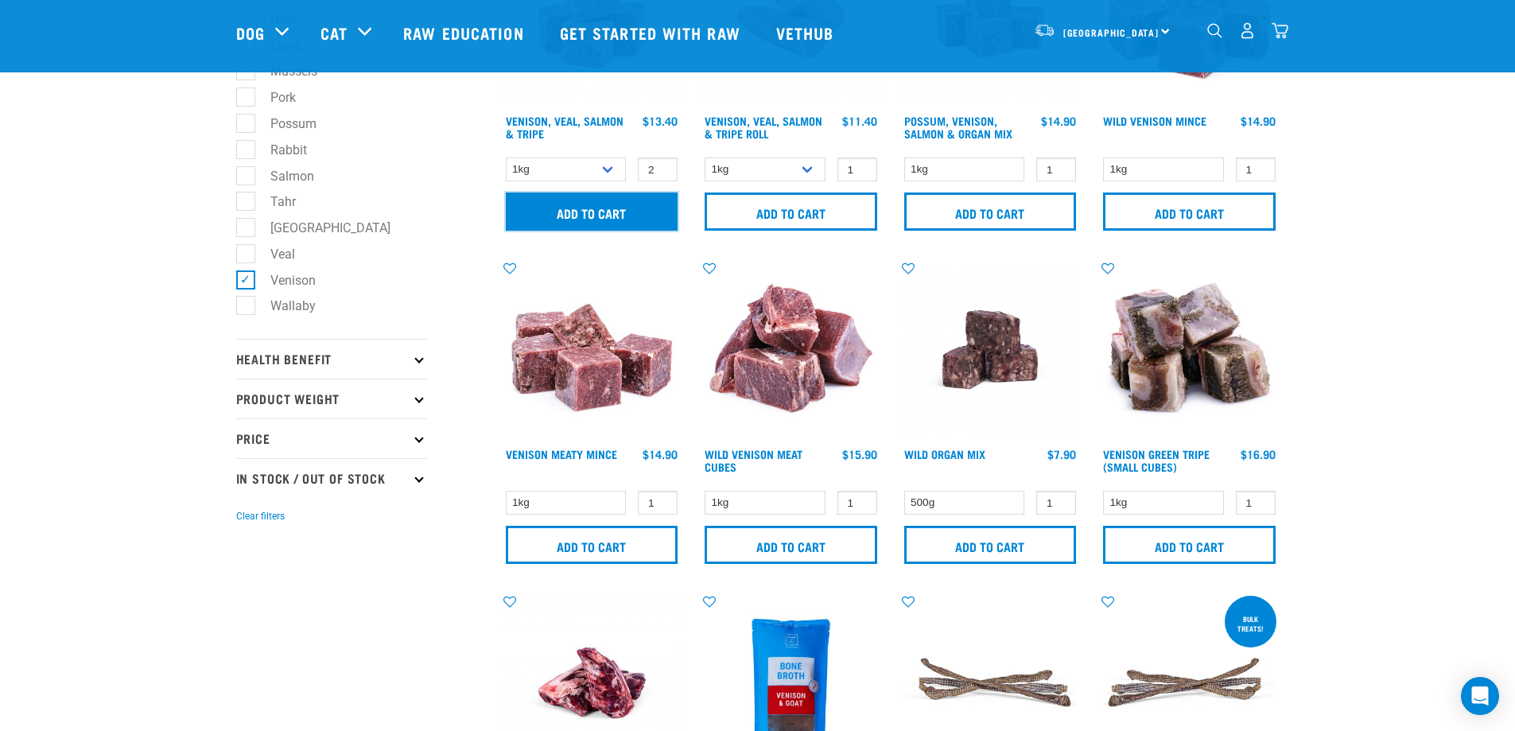
scroll to position [557, 0]
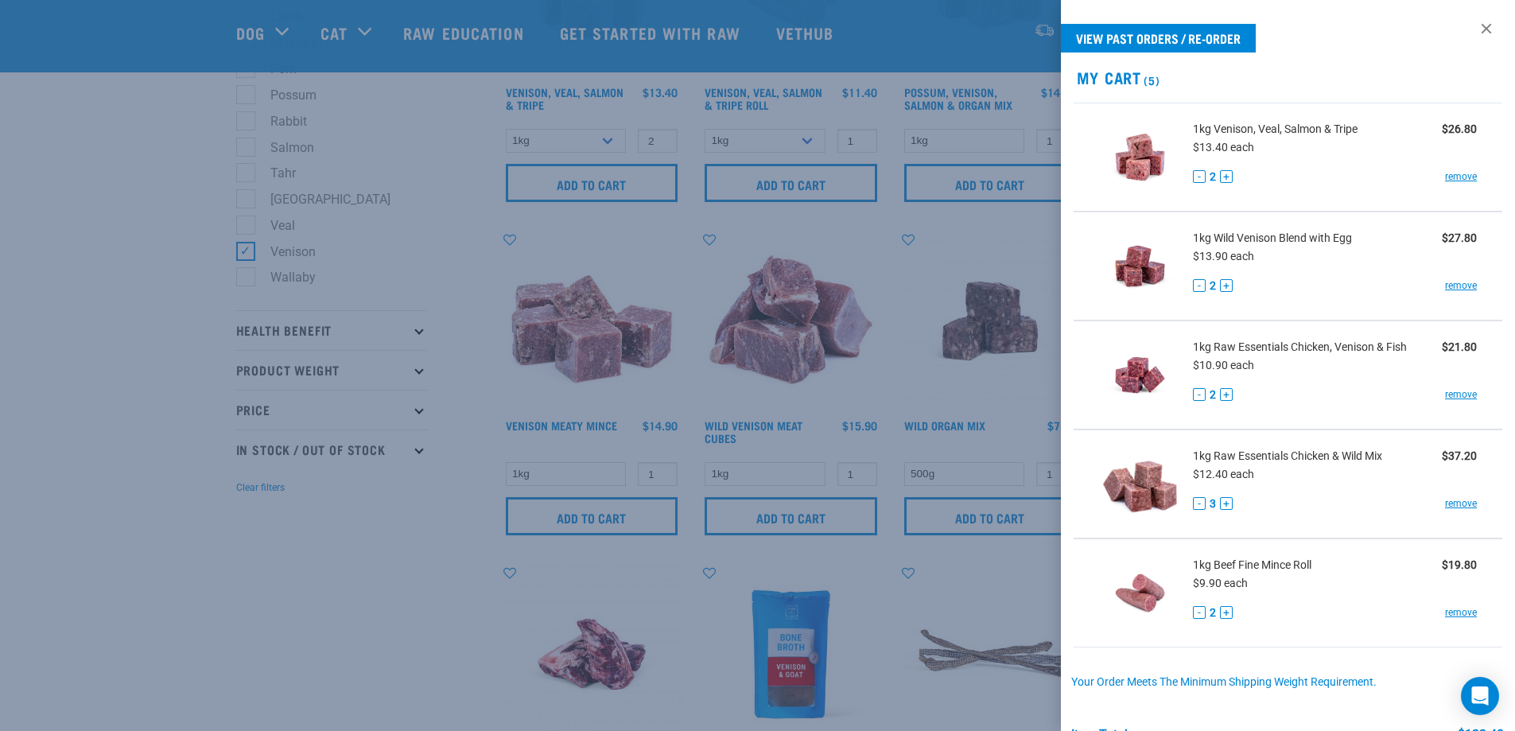
click at [663, 474] on div at bounding box center [757, 365] width 1515 height 731
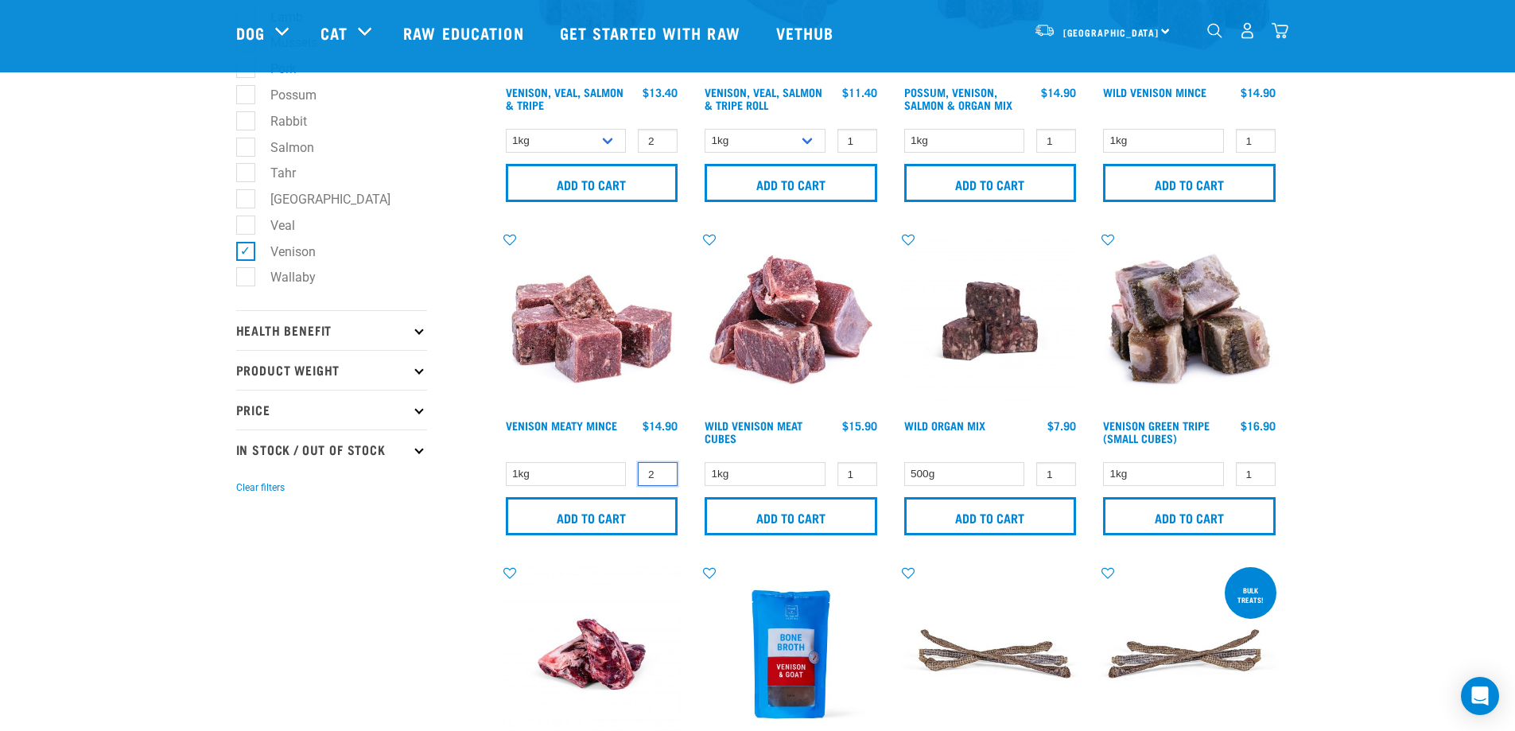
type input "2"
click at [662, 468] on input "2" at bounding box center [658, 474] width 40 height 25
click at [642, 506] on input "Add to cart" at bounding box center [592, 516] width 173 height 38
click at [1280, 33] on img "dropdown navigation" at bounding box center [1280, 30] width 17 height 17
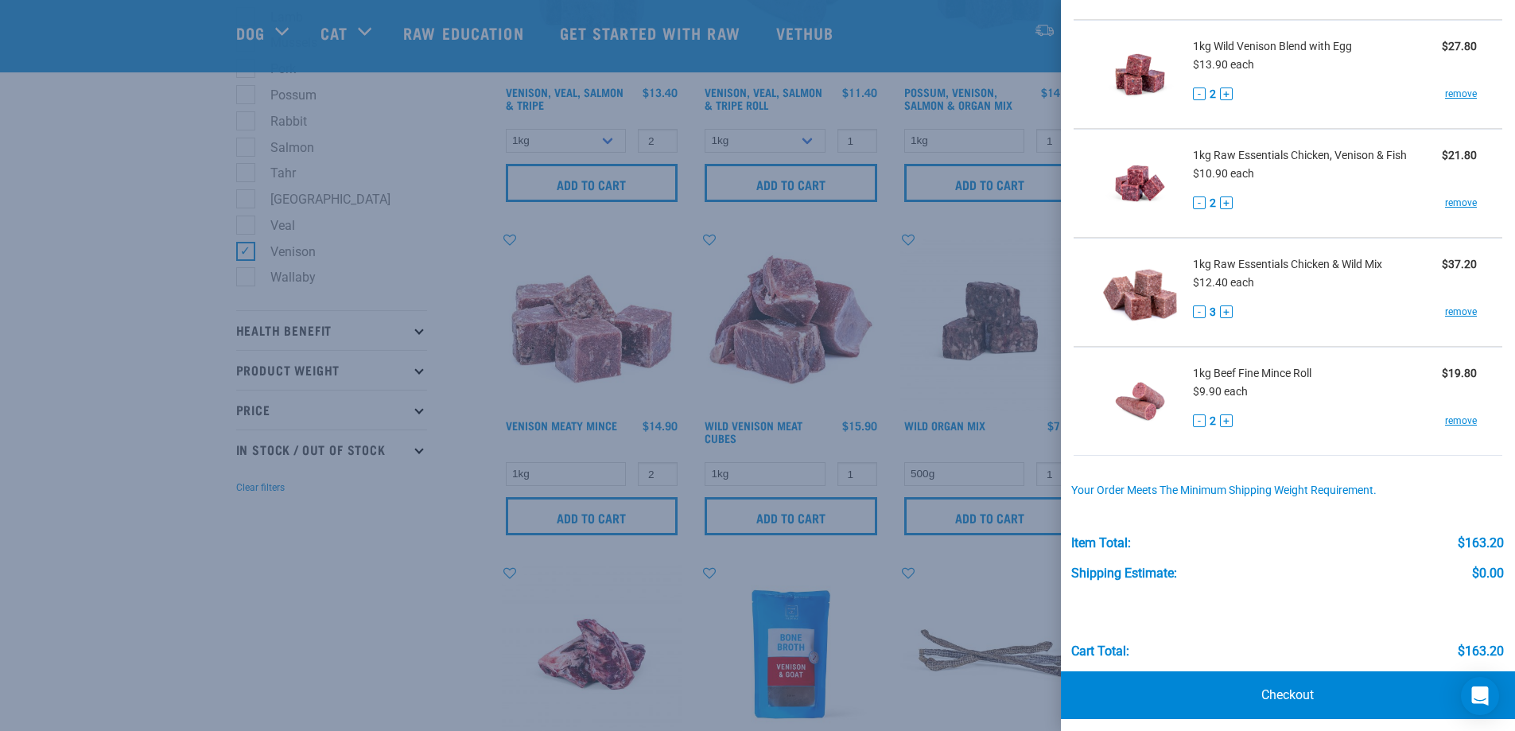
scroll to position [308, 0]
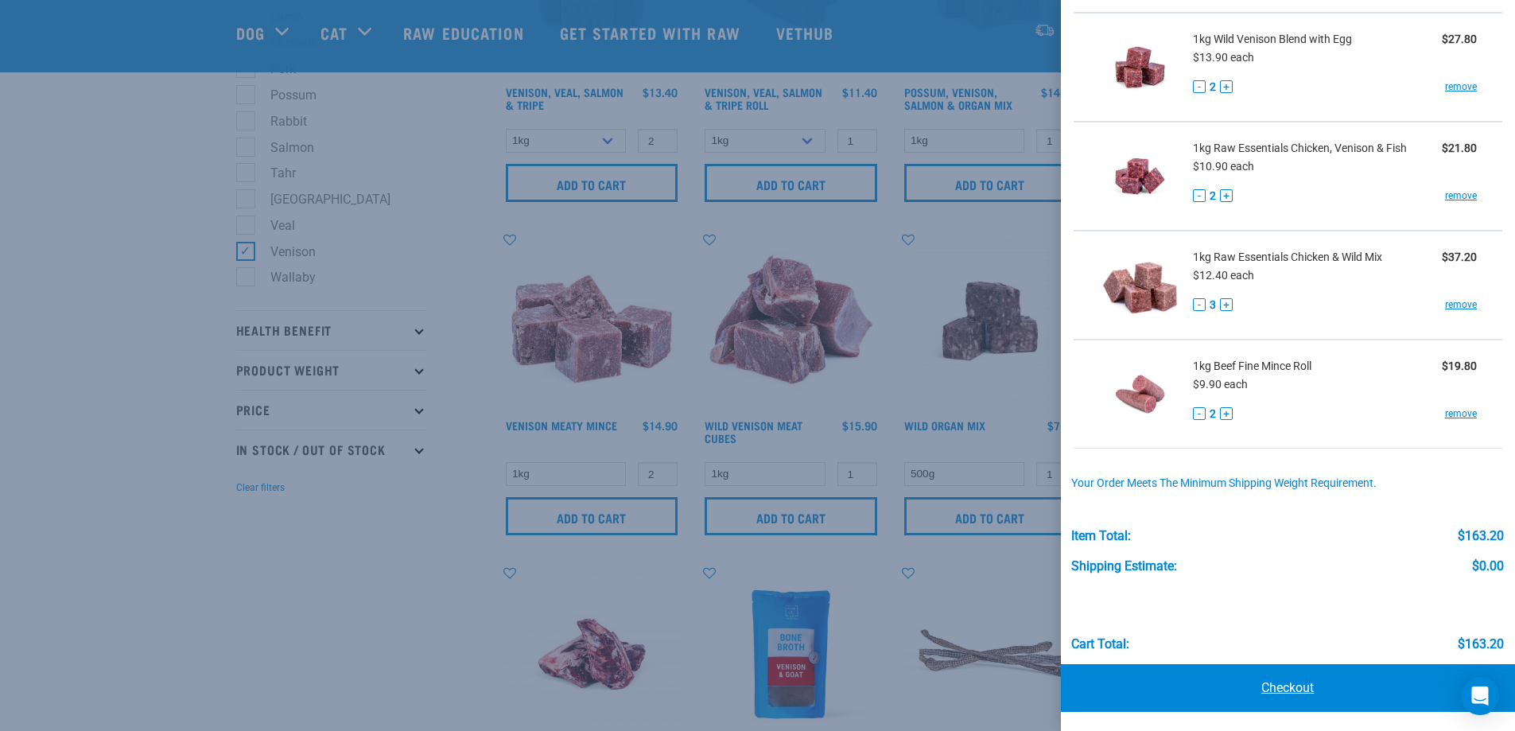
click at [1258, 682] on link "Checkout" at bounding box center [1288, 688] width 455 height 48
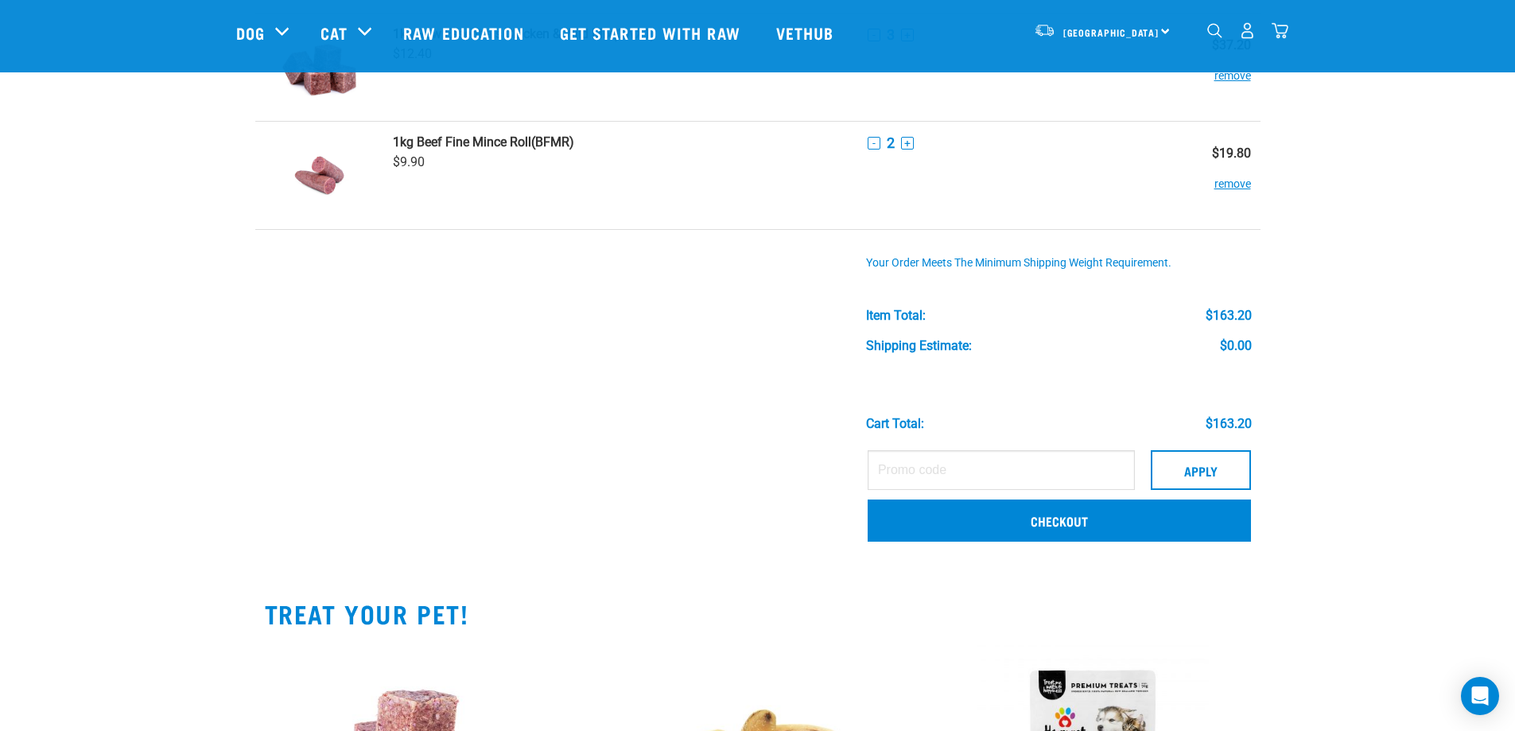
scroll to position [557, 0]
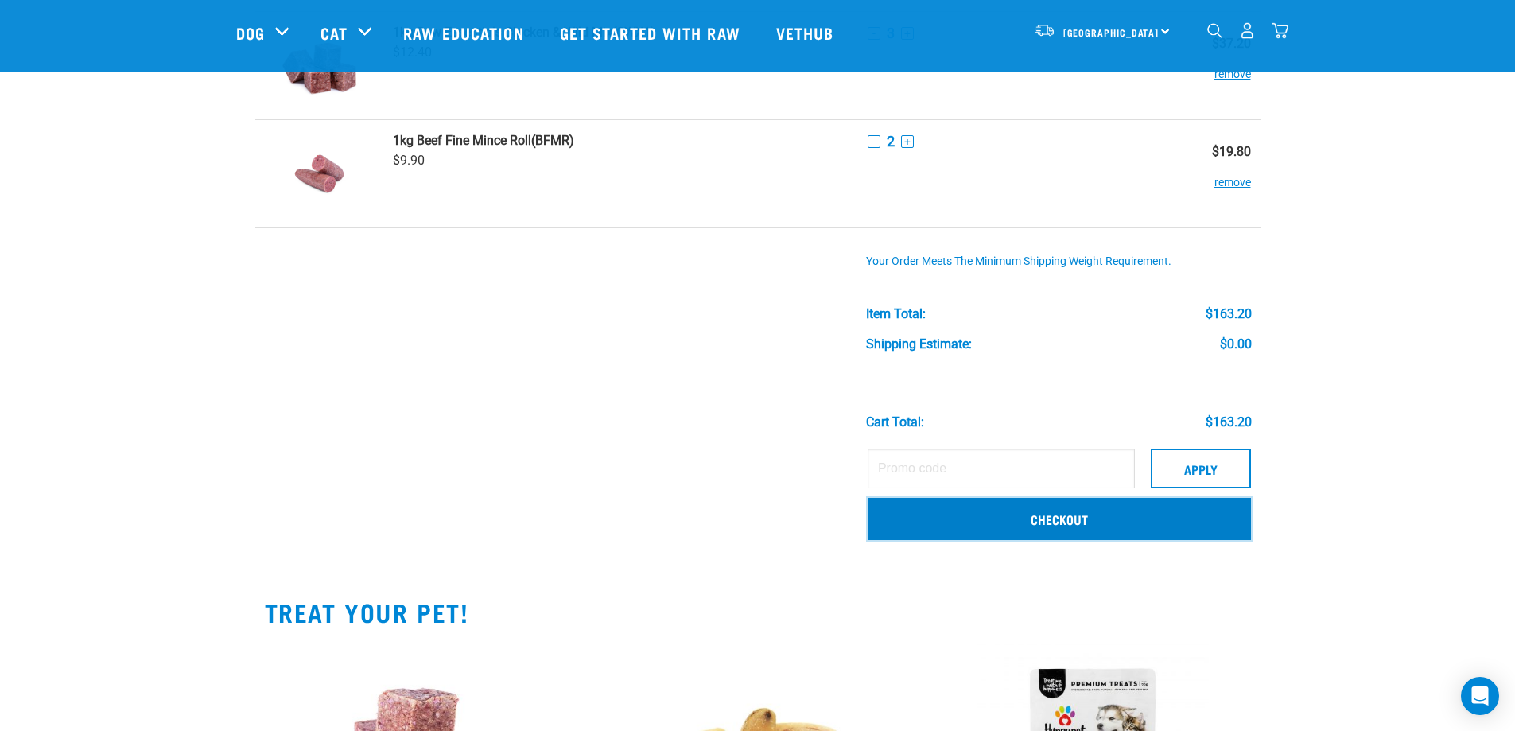
click at [1063, 510] on link "Checkout" at bounding box center [1059, 518] width 383 height 41
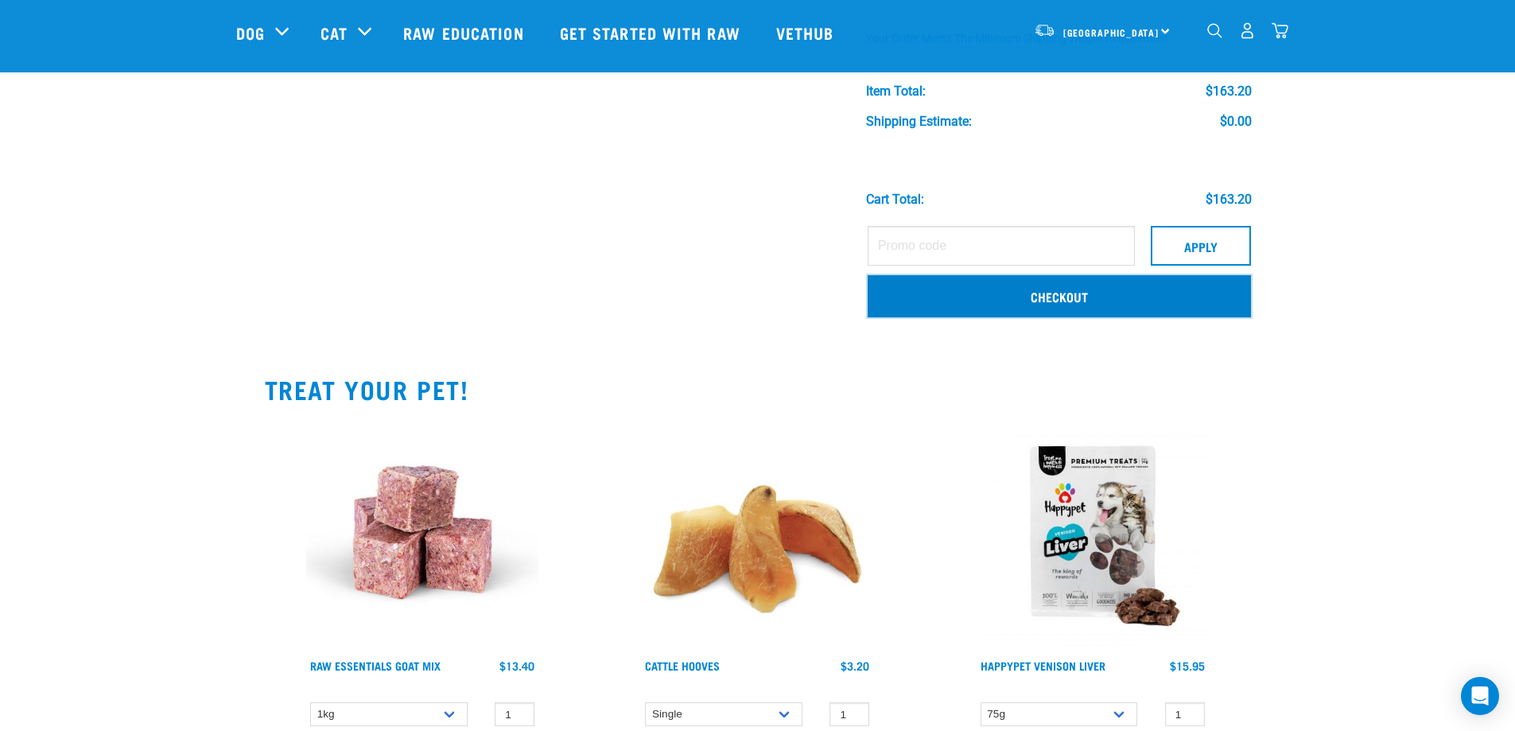
scroll to position [795, 0]
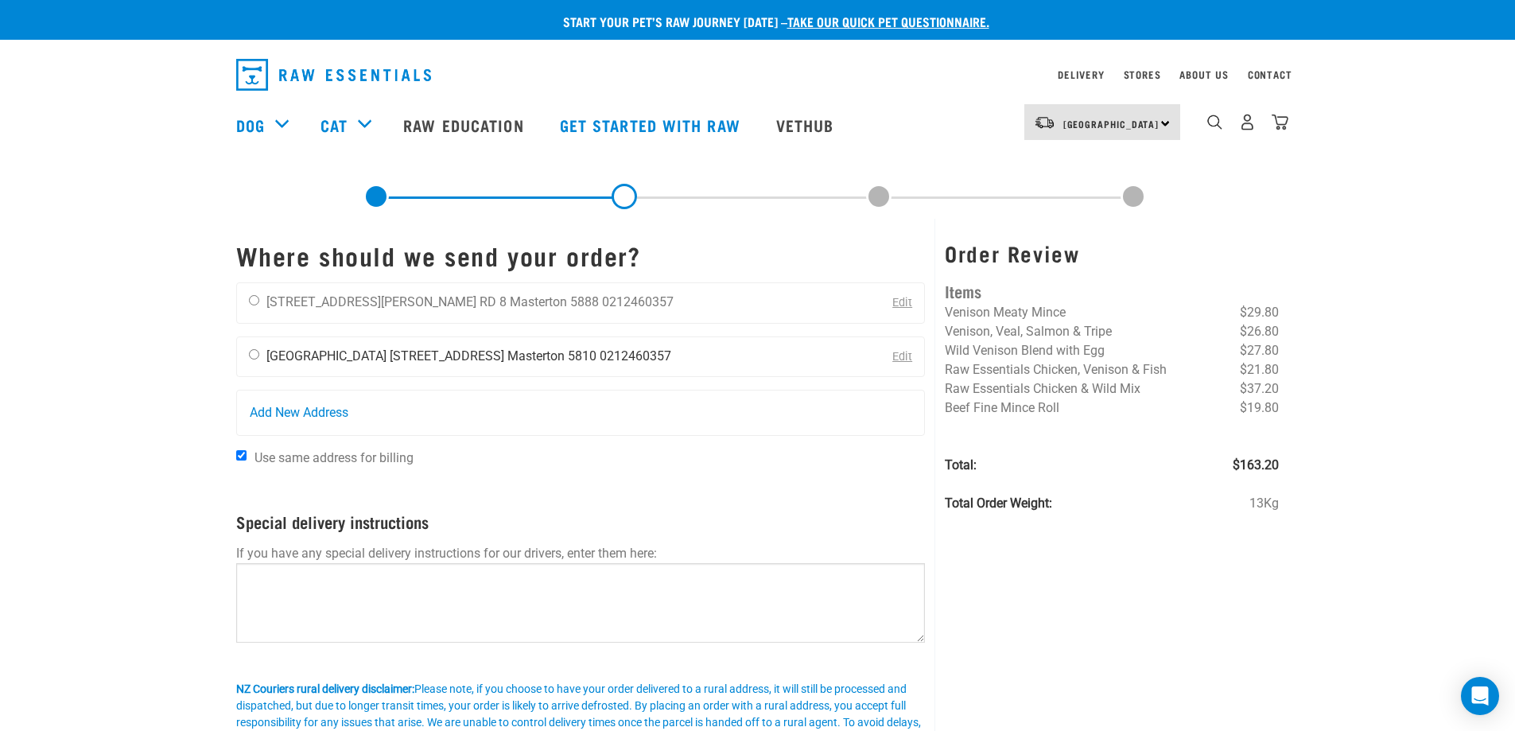
click at [255, 357] on input "radio" at bounding box center [254, 354] width 10 height 10
radio input "true"
click at [240, 455] on input "Use same address for billing" at bounding box center [241, 455] width 10 height 10
checkbox input "false"
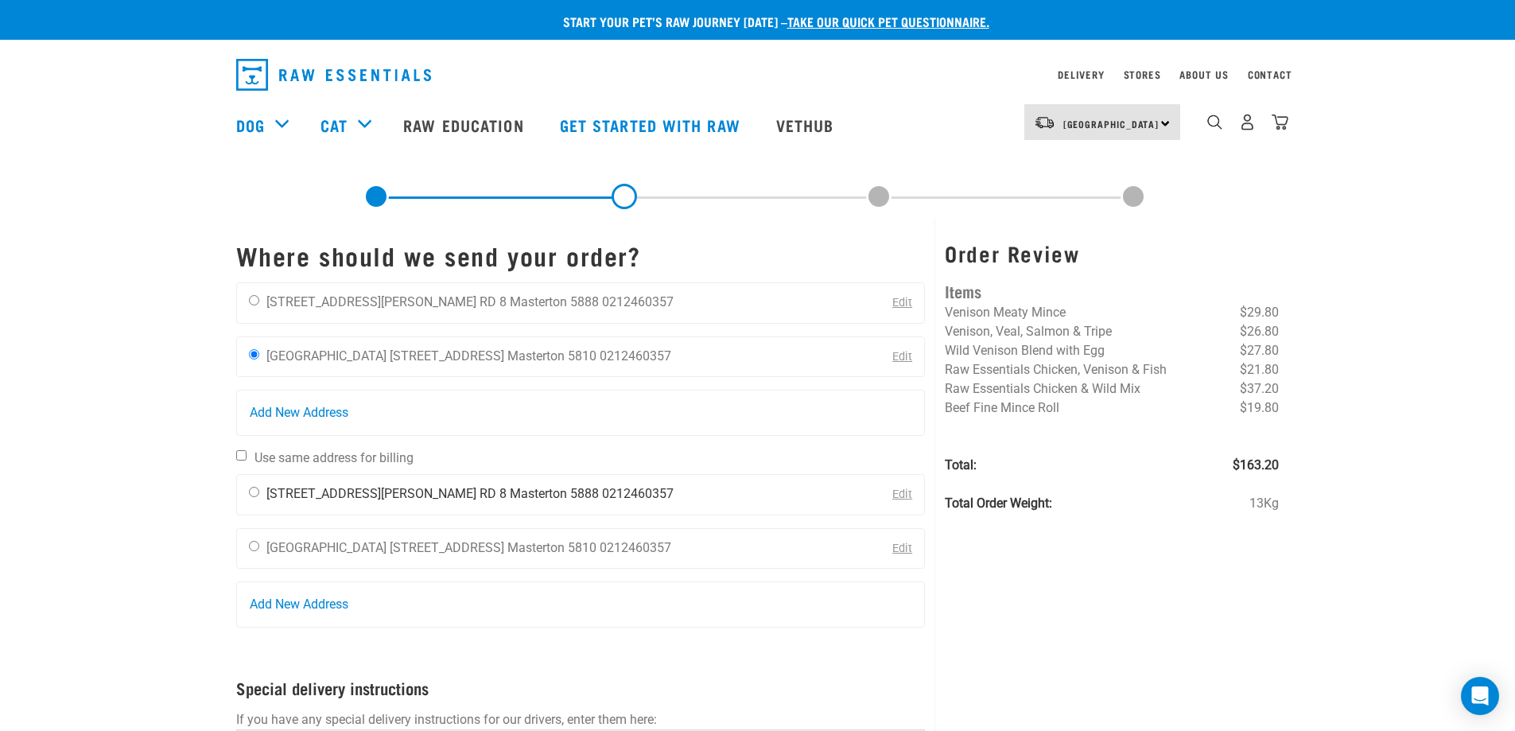
click at [254, 494] on input "radio" at bounding box center [254, 492] width 10 height 10
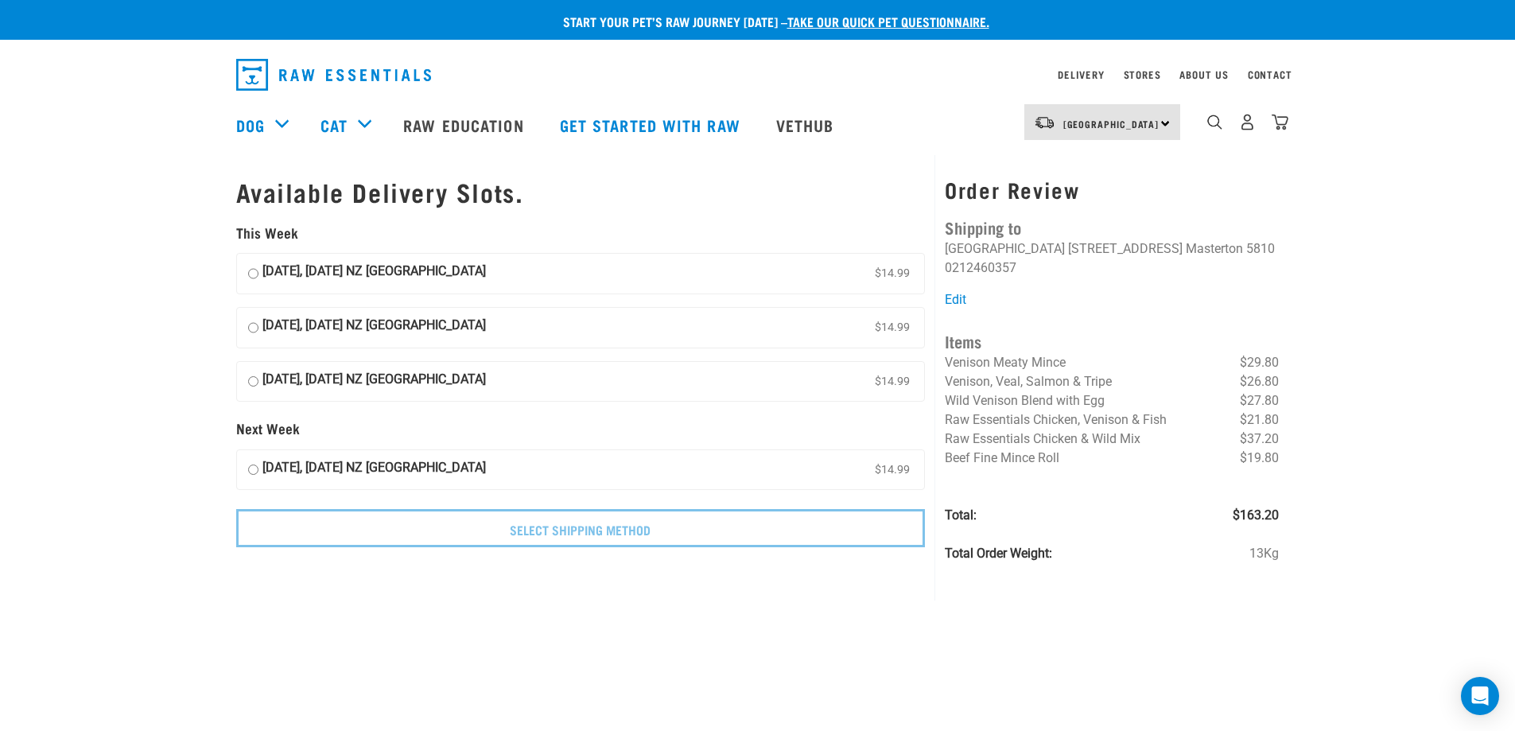
click at [253, 272] on input "17 September, Wednesday NZ Couriers North Island $14.99" at bounding box center [253, 274] width 10 height 24
radio input "true"
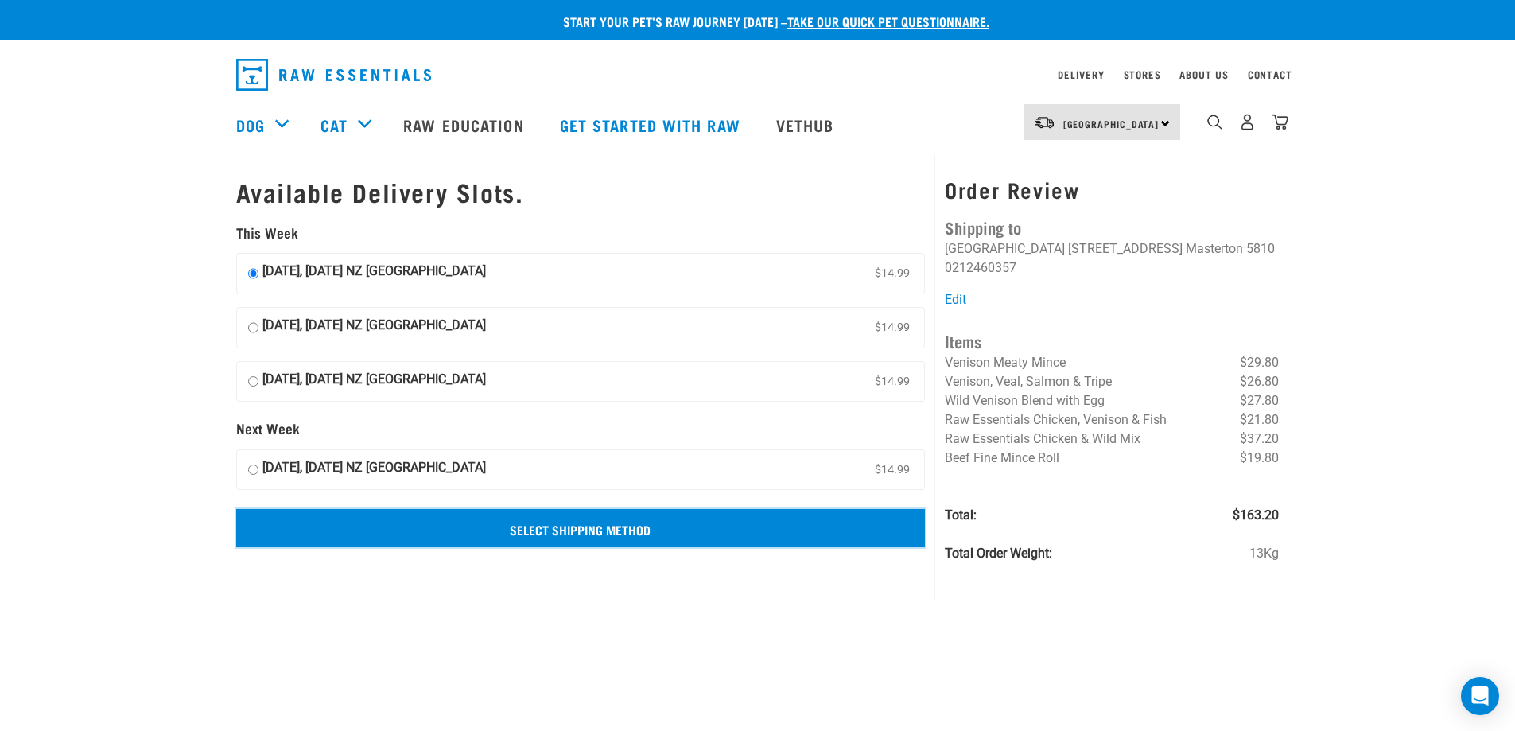
click at [607, 529] on input "Select Shipping Method" at bounding box center [581, 528] width 690 height 38
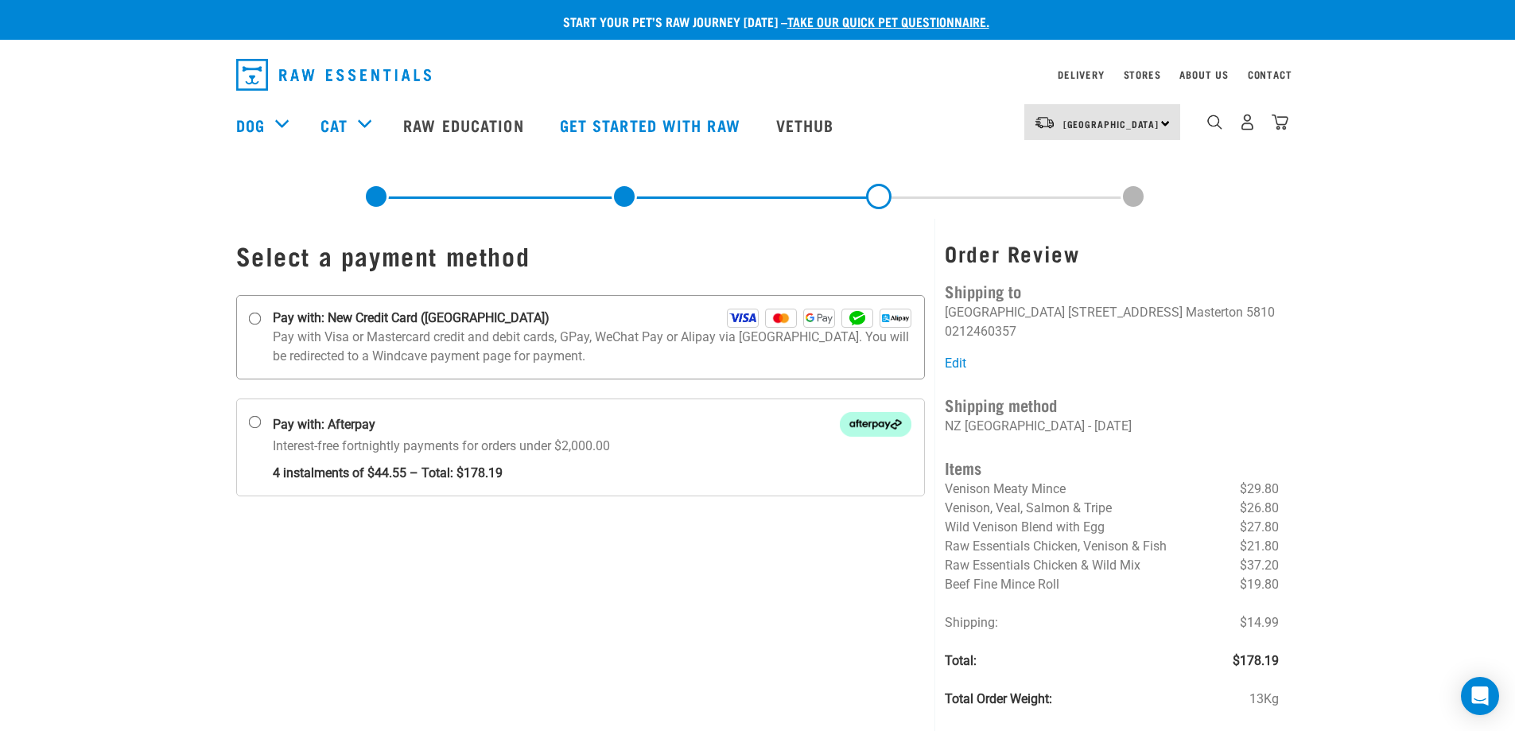
click at [258, 322] on input "Pay with: New Credit Card ([GEOGRAPHIC_DATA])" at bounding box center [254, 319] width 13 height 13
radio input "true"
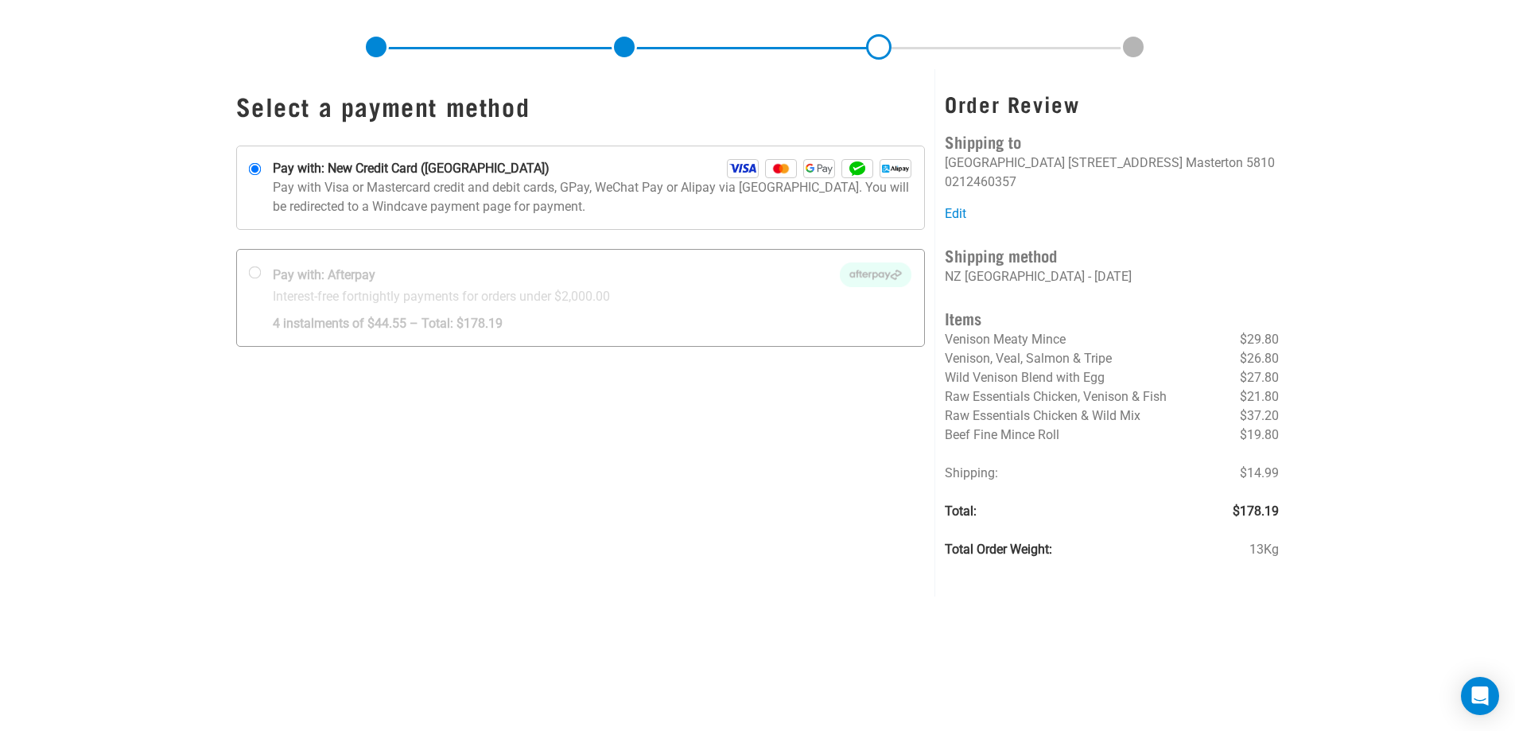
scroll to position [159, 0]
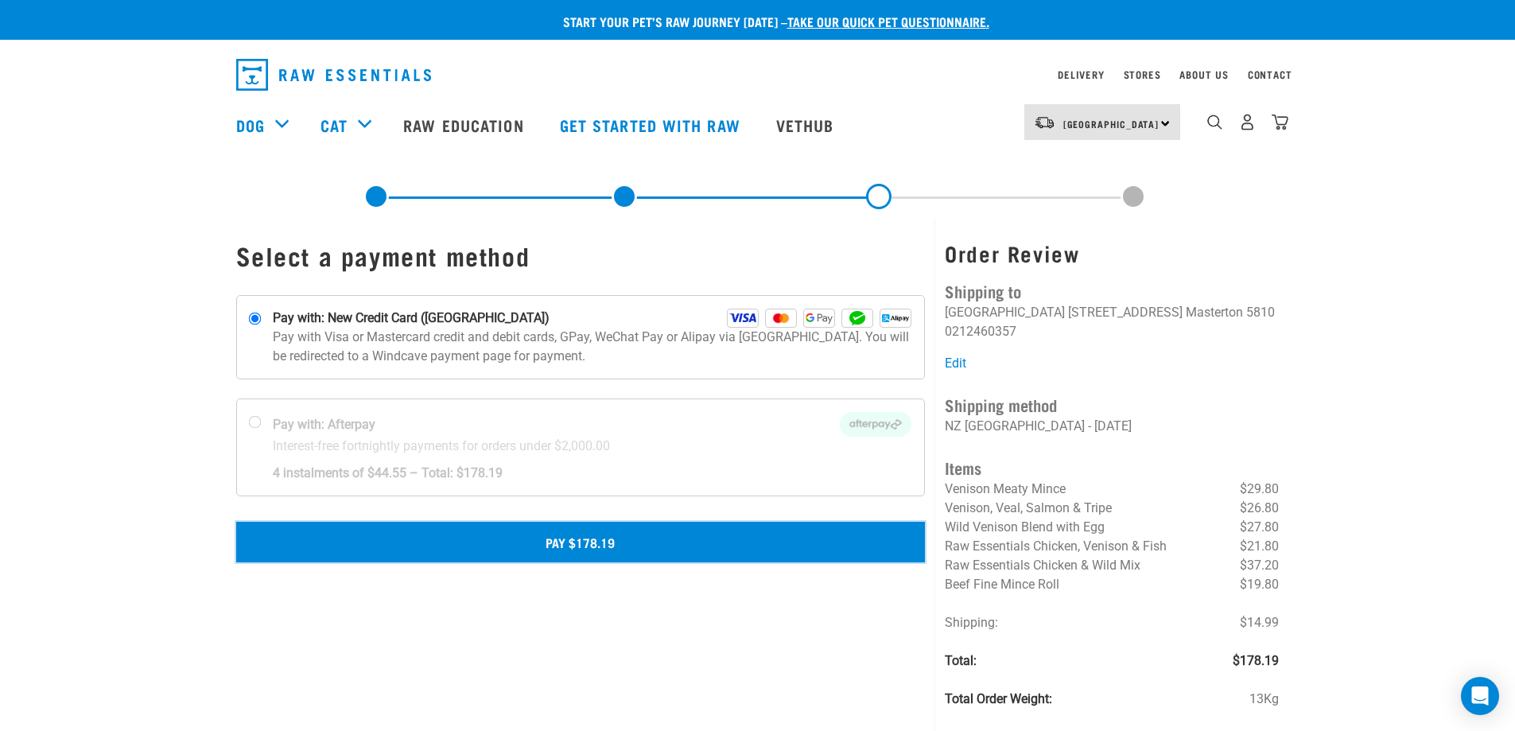
click at [612, 538] on button "Pay $178.19" at bounding box center [581, 542] width 690 height 40
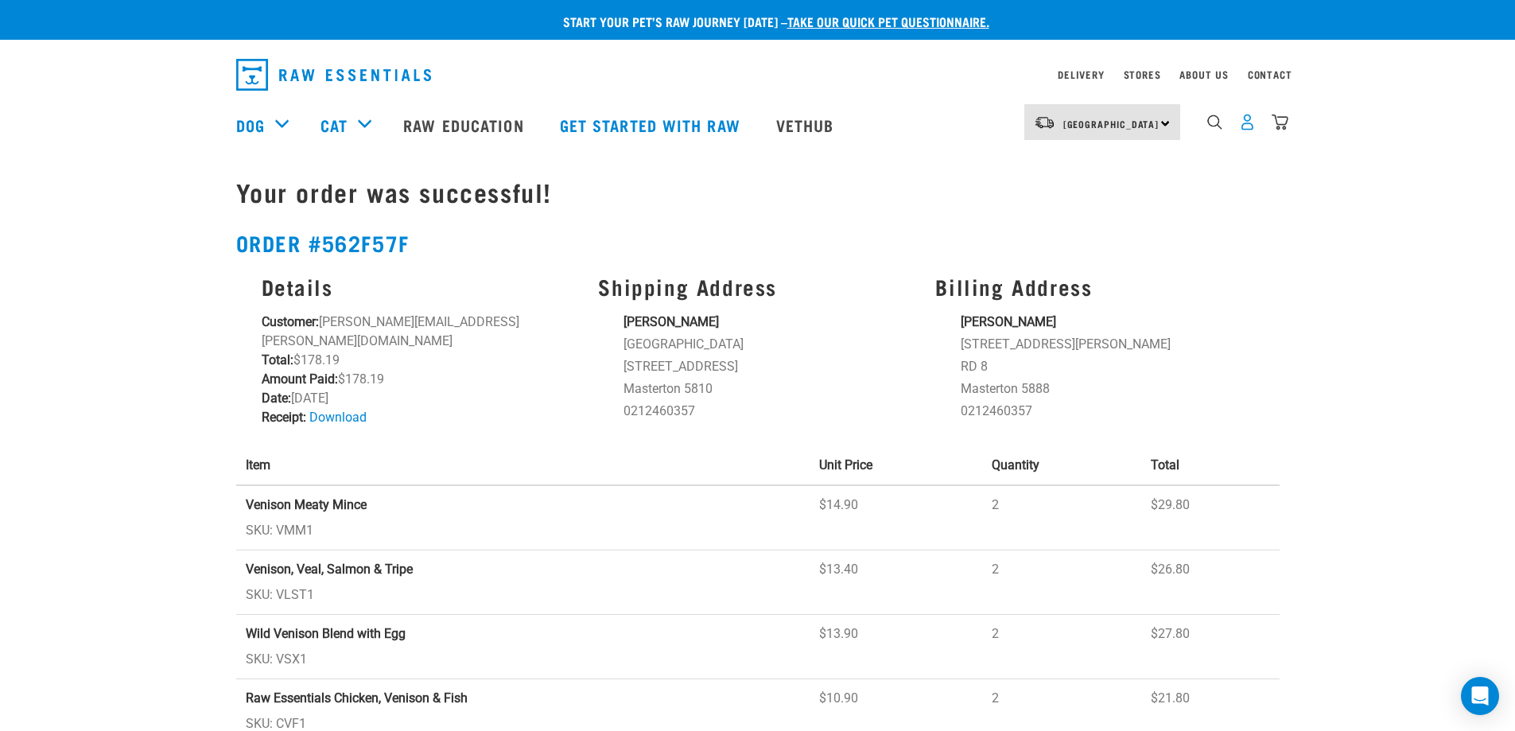
click at [1247, 130] on img "dropdown navigation" at bounding box center [1247, 122] width 17 height 17
